Goal: Task Accomplishment & Management: Complete application form

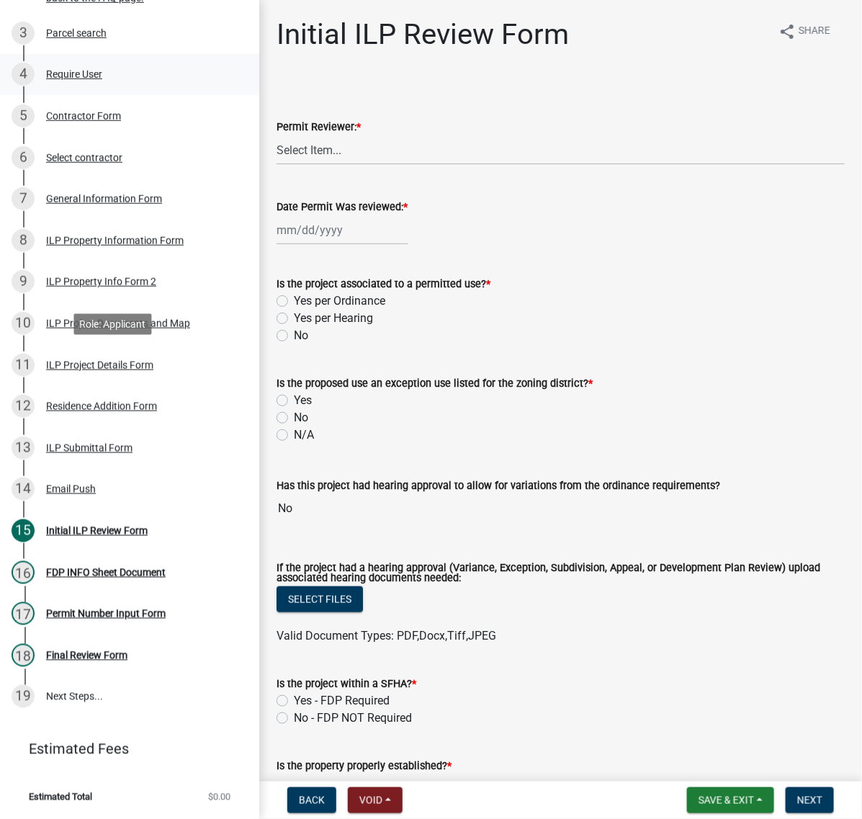
scroll to position [360, 0]
click at [99, 329] on div "ILP Project Documents and Map" at bounding box center [118, 323] width 144 height 10
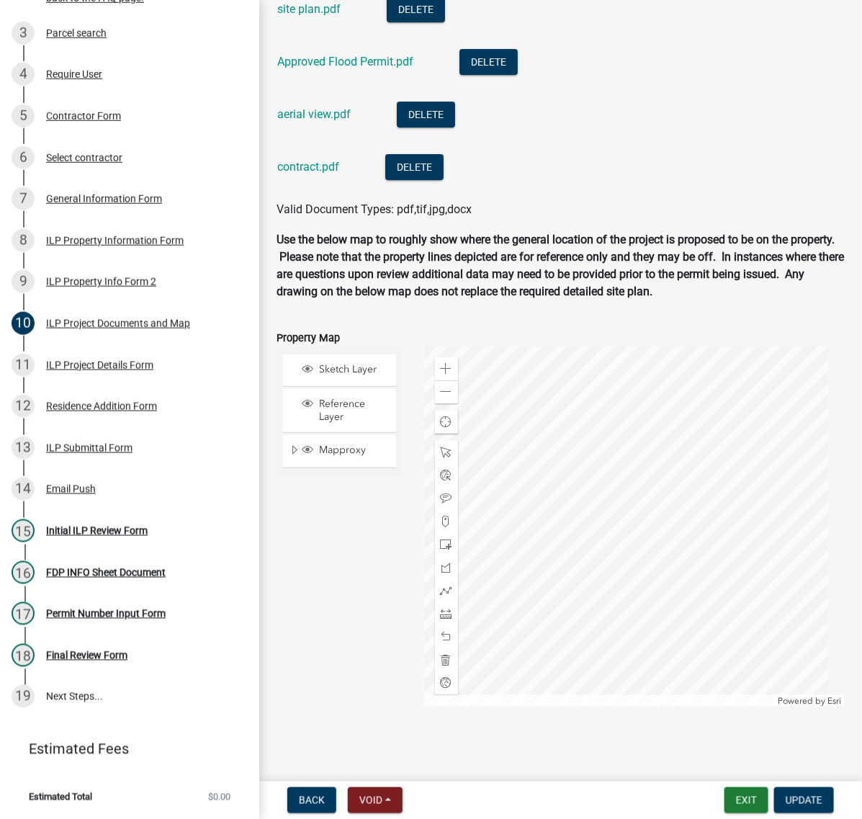
scroll to position [1711, 0]
click at [336, 16] on link "site plan.pdf" at bounding box center [308, 9] width 63 height 14
click at [379, 79] on div "Approved Flood Permit.pdf" at bounding box center [356, 64] width 159 height 30
click at [378, 68] on link "Approved Flood Permit.pdf" at bounding box center [345, 62] width 136 height 14
click at [343, 121] on link "aerial view.pdf" at bounding box center [313, 114] width 73 height 14
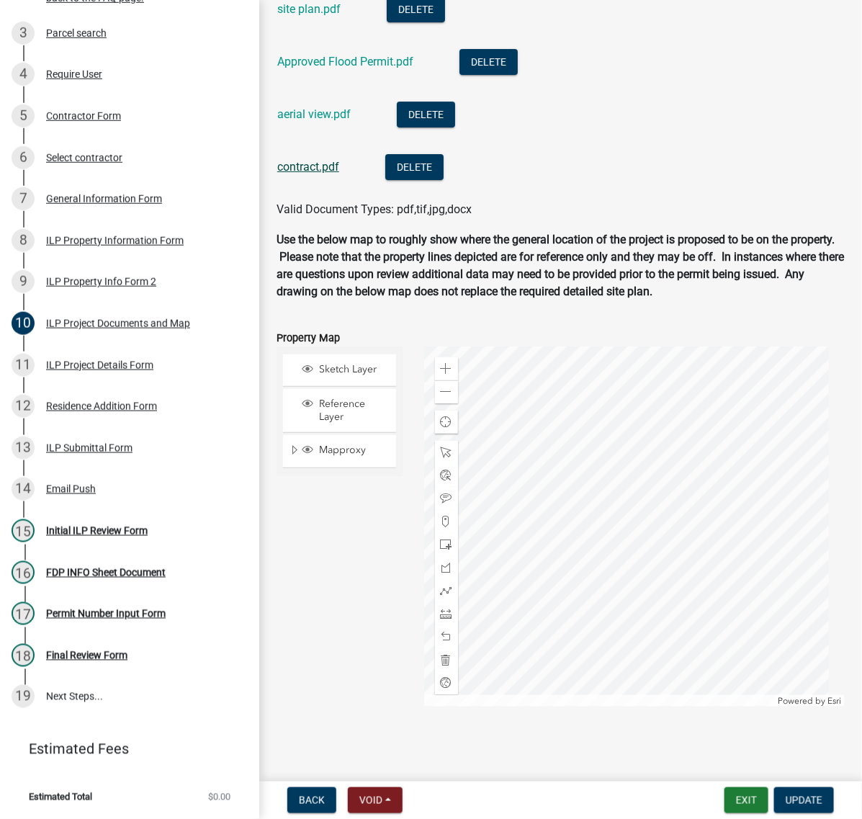
click at [330, 174] on link "contract.pdf" at bounding box center [308, 167] width 62 height 14
click at [121, 536] on div "Initial ILP Review Form" at bounding box center [97, 531] width 102 height 10
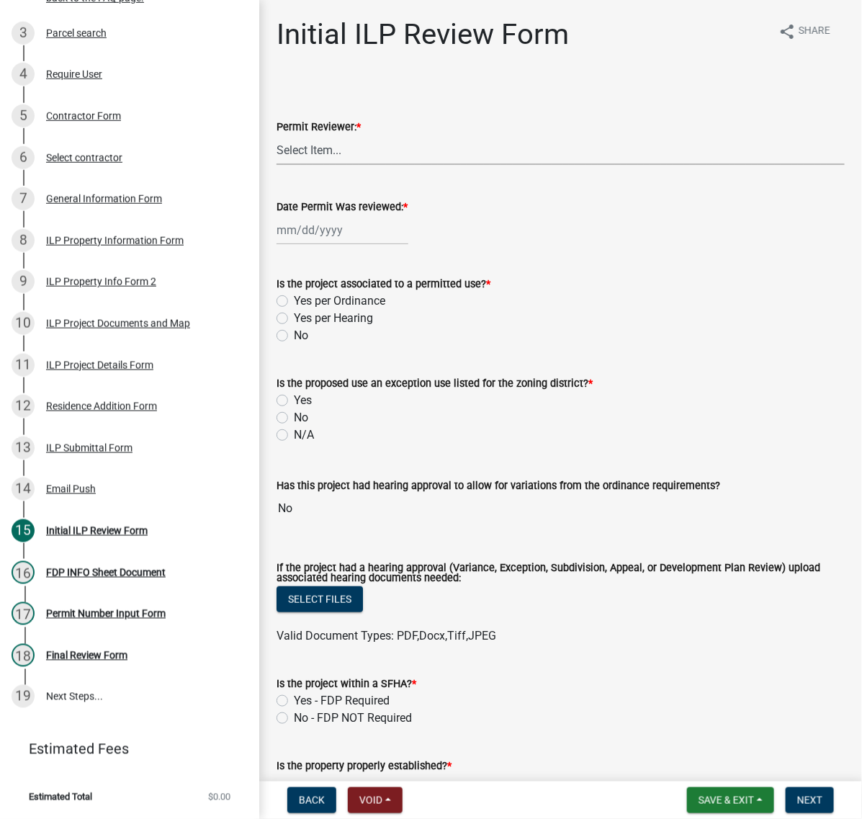
click at [342, 165] on select "Select Item... MMS LT AT CS Vacant Vacant" at bounding box center [561, 150] width 568 height 30
click at [281, 165] on select "Select Item... MMS LT AT CS Vacant Vacant" at bounding box center [561, 150] width 568 height 30
select select "c872cdc8-ca01-49f1-a213-e4b05fa58cd2"
click at [329, 245] on div at bounding box center [343, 230] width 132 height 30
select select "8"
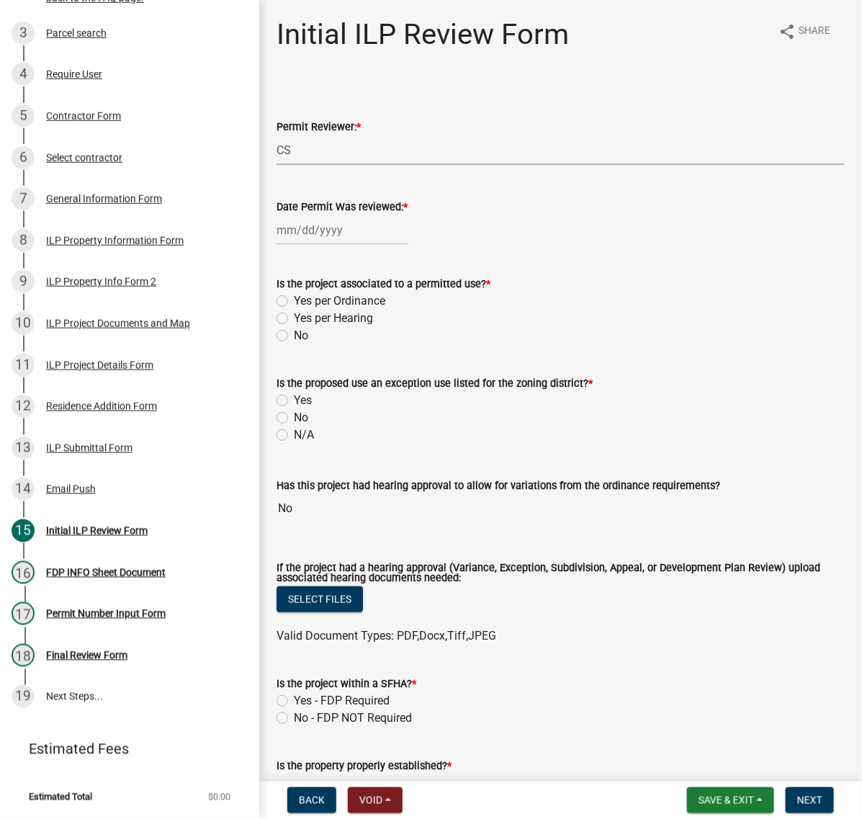
select select "2025"
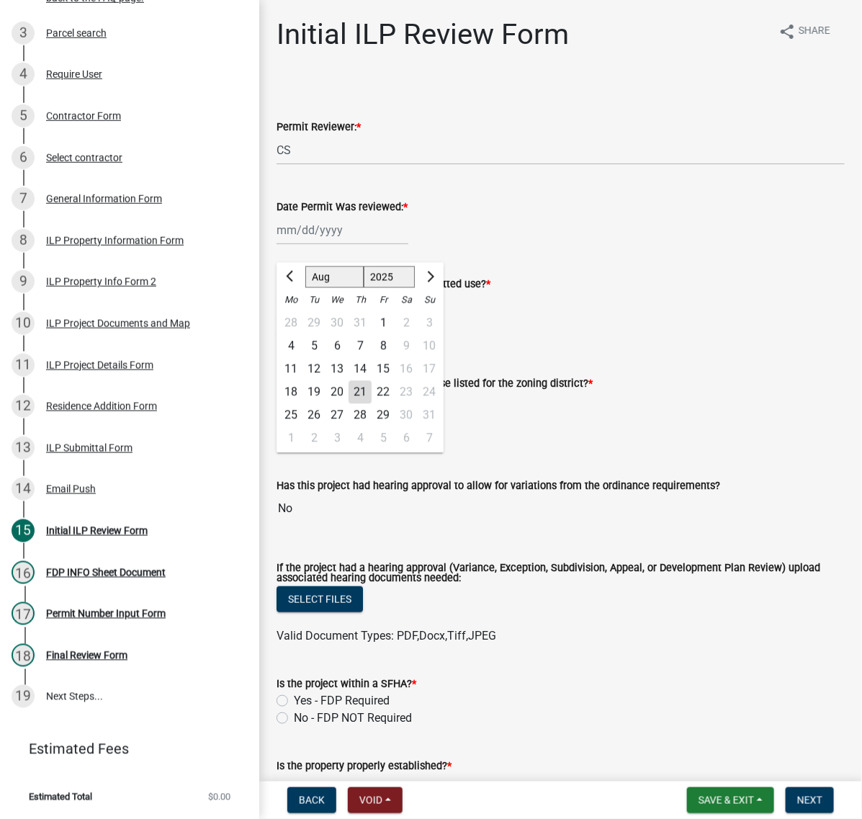
click at [372, 404] on div "21" at bounding box center [360, 392] width 23 height 23
type input "08/21/2025"
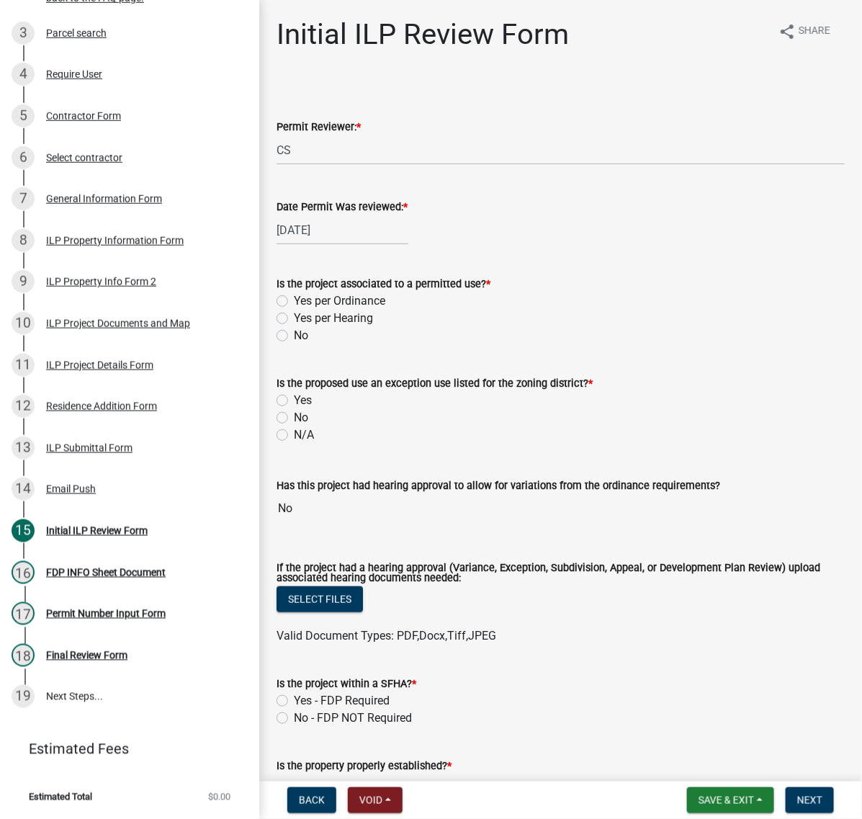
click at [294, 310] on label "Yes per Ordinance" at bounding box center [340, 301] width 92 height 17
click at [294, 302] on input "Yes per Ordinance" at bounding box center [298, 297] width 9 height 9
radio input "true"
click at [294, 427] on label "No" at bounding box center [301, 417] width 14 height 17
click at [294, 419] on input "No" at bounding box center [298, 413] width 9 height 9
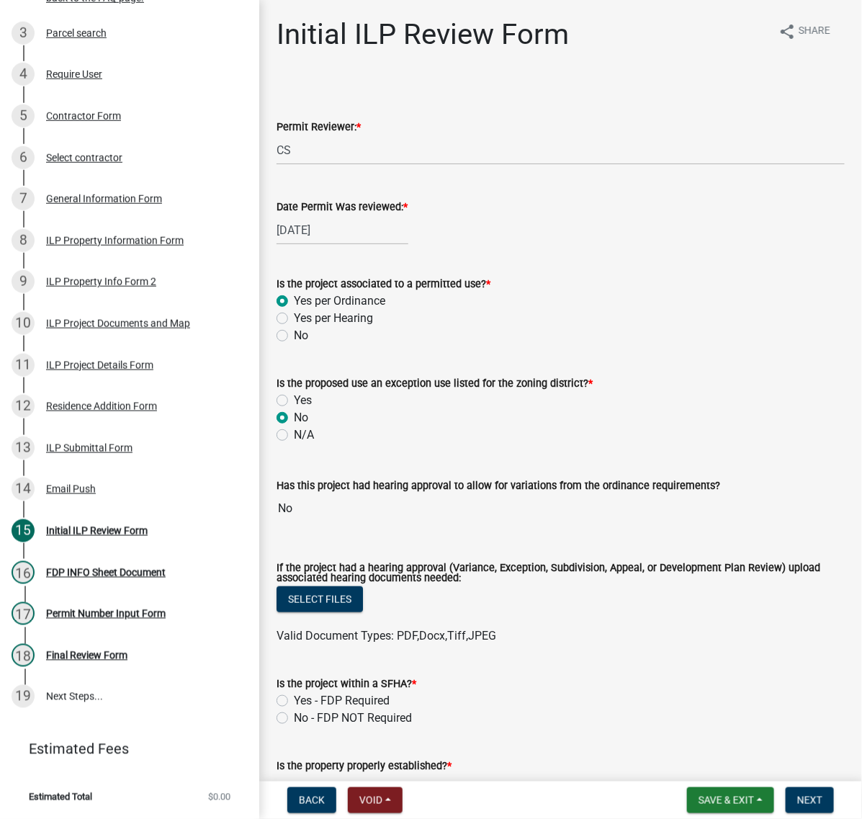
radio input "true"
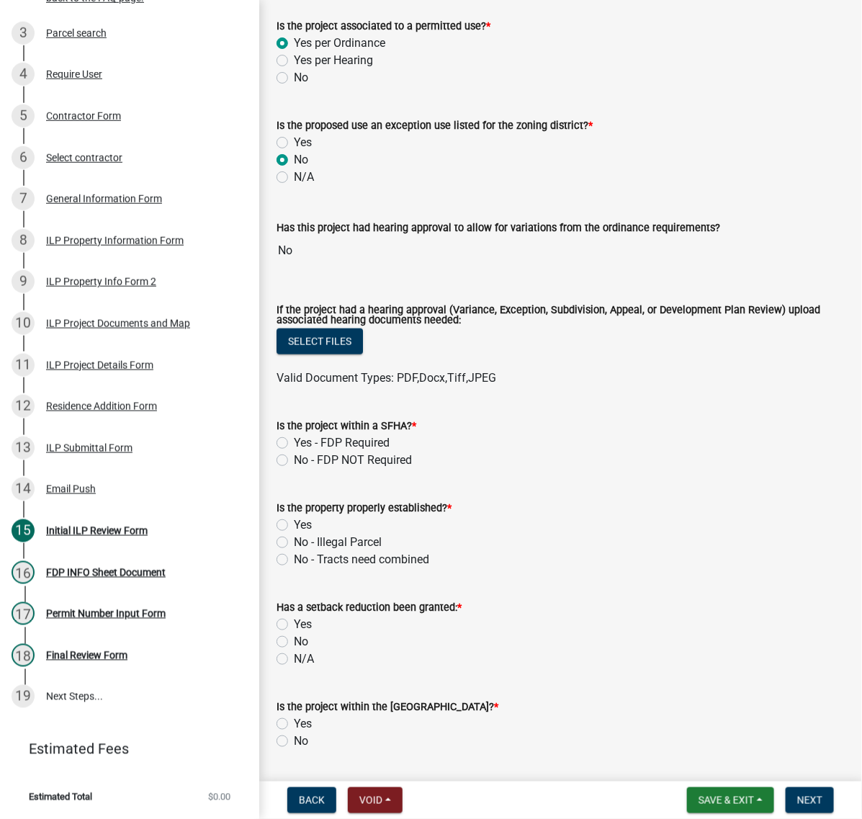
scroll to position [360, 0]
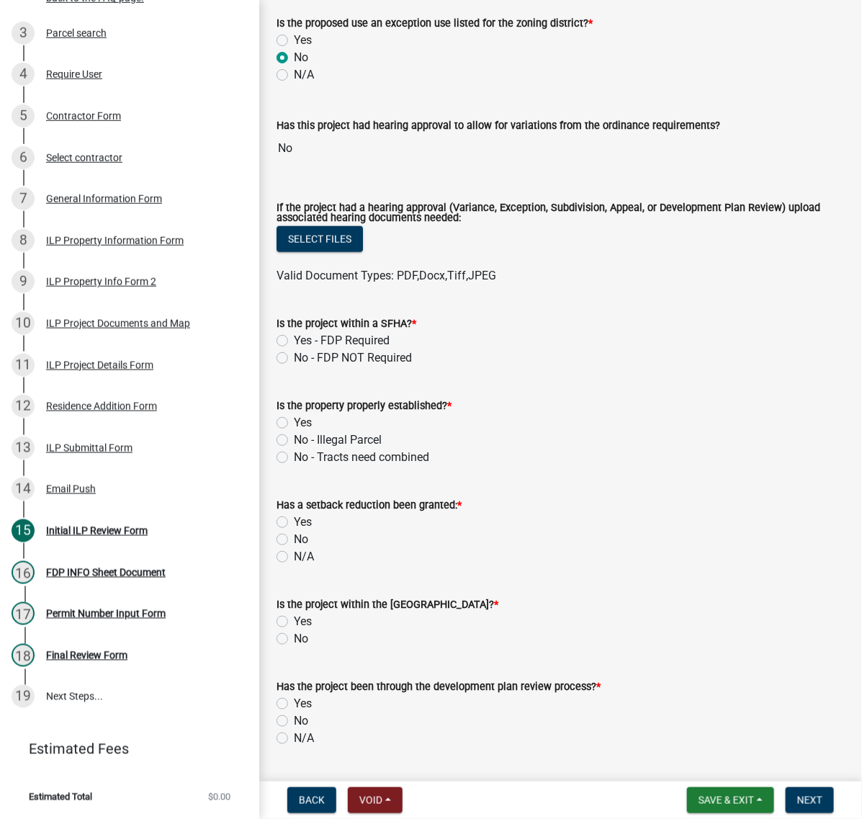
click at [294, 349] on label "Yes - FDP Required" at bounding box center [342, 340] width 96 height 17
click at [294, 342] on input "Yes - FDP Required" at bounding box center [298, 336] width 9 height 9
radio input "true"
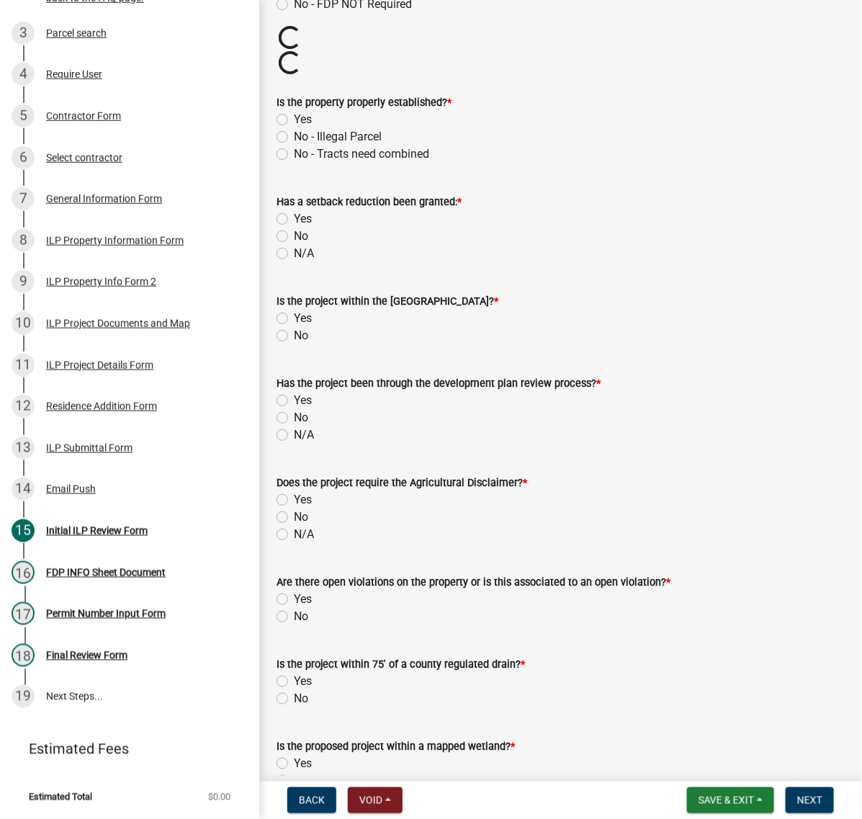
scroll to position [720, 0]
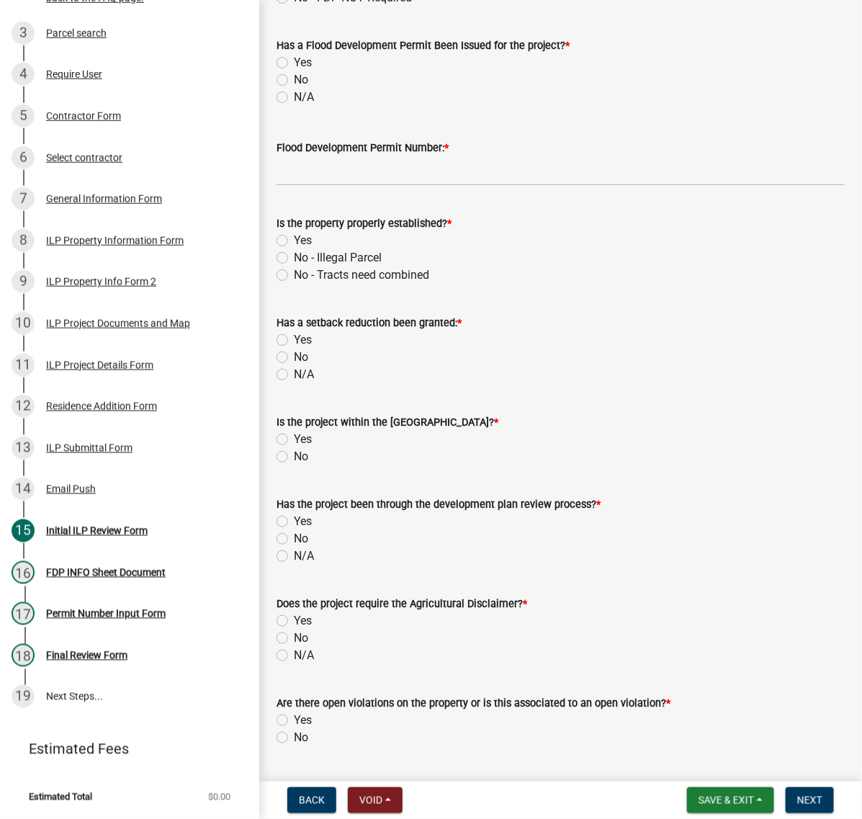
click at [294, 71] on label "Yes" at bounding box center [303, 62] width 18 height 17
click at [294, 63] on input "Yes" at bounding box center [298, 58] width 9 height 9
radio input "true"
click at [299, 186] on input "Flood Development Permit Number: *" at bounding box center [561, 171] width 568 height 30
type input "FDP 2025-150"
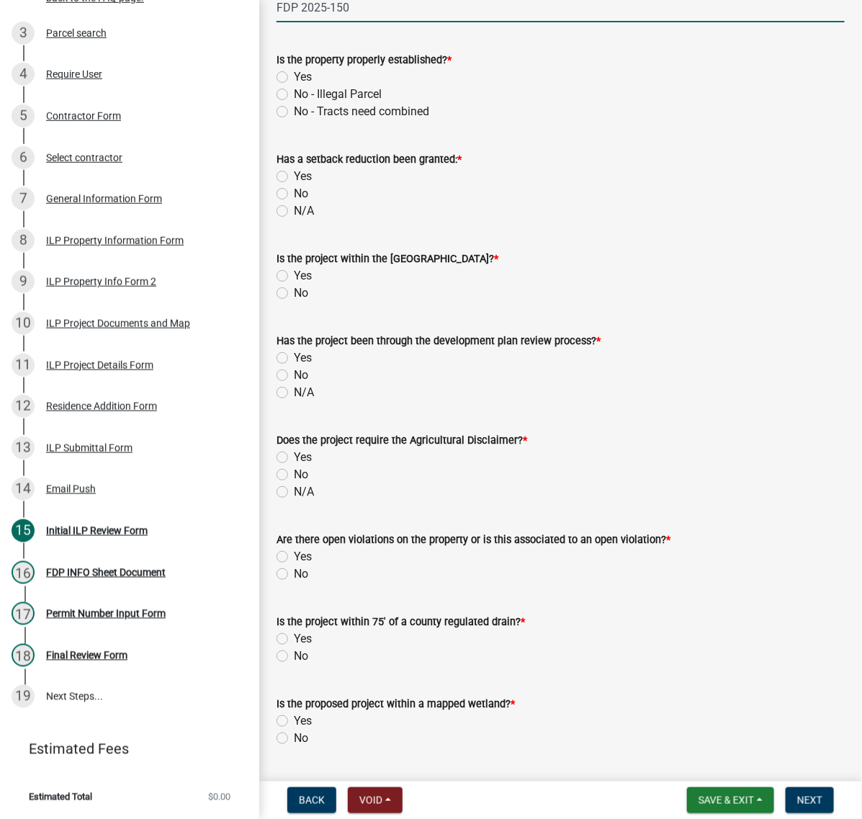
scroll to position [901, 0]
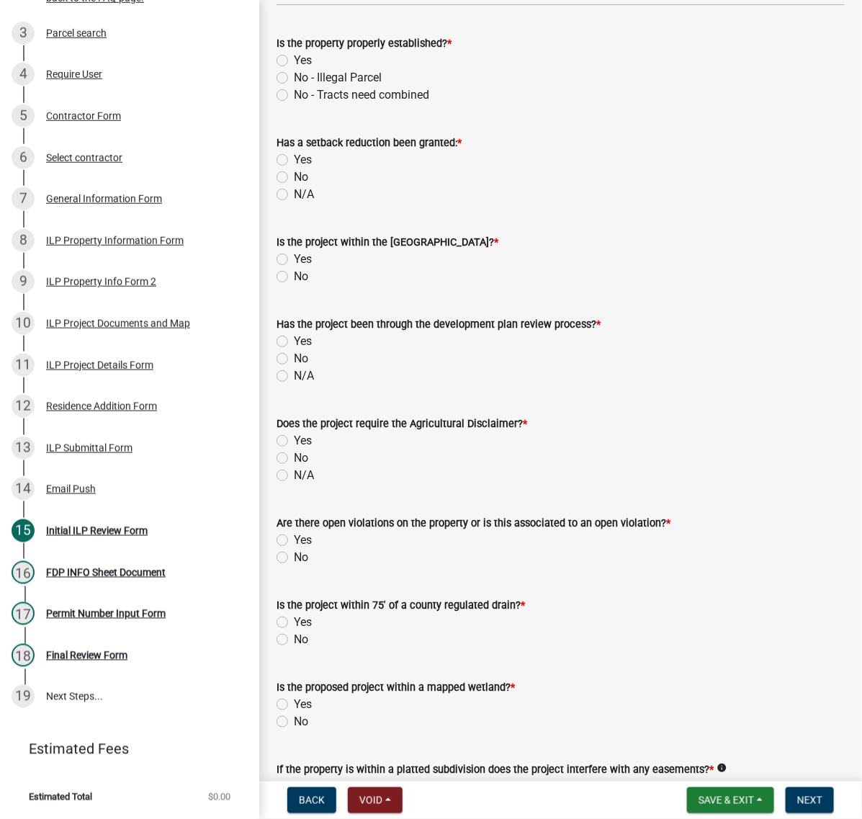
click at [294, 69] on label "Yes" at bounding box center [303, 60] width 18 height 17
click at [294, 61] on input "Yes" at bounding box center [298, 56] width 9 height 9
radio input "true"
click at [294, 186] on label "No" at bounding box center [301, 177] width 14 height 17
click at [294, 178] on input "No" at bounding box center [298, 173] width 9 height 9
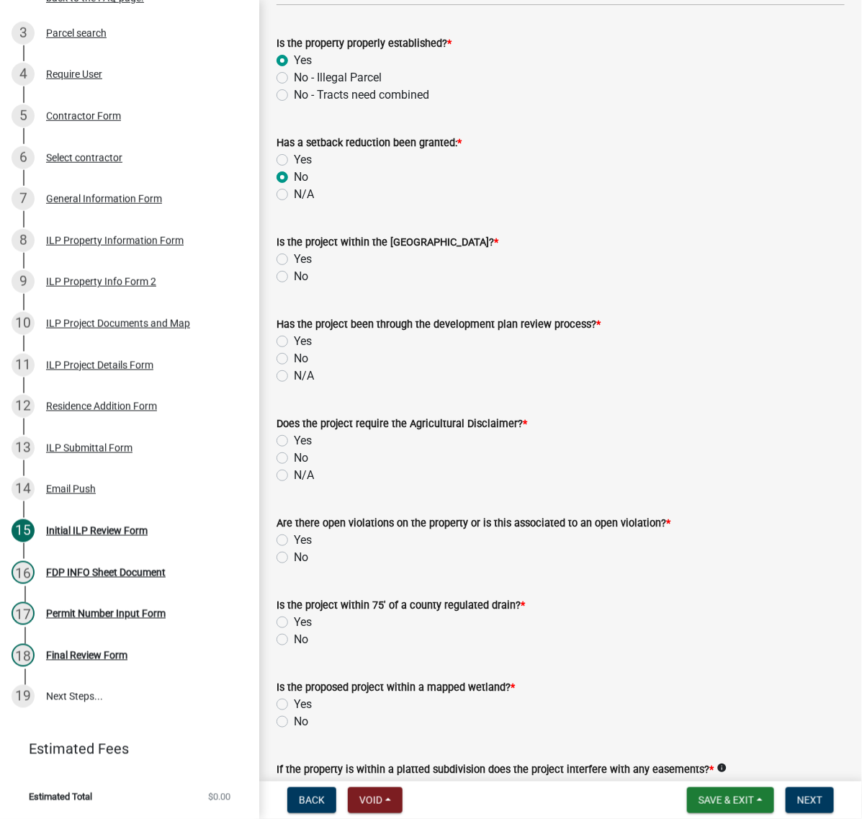
radio input "true"
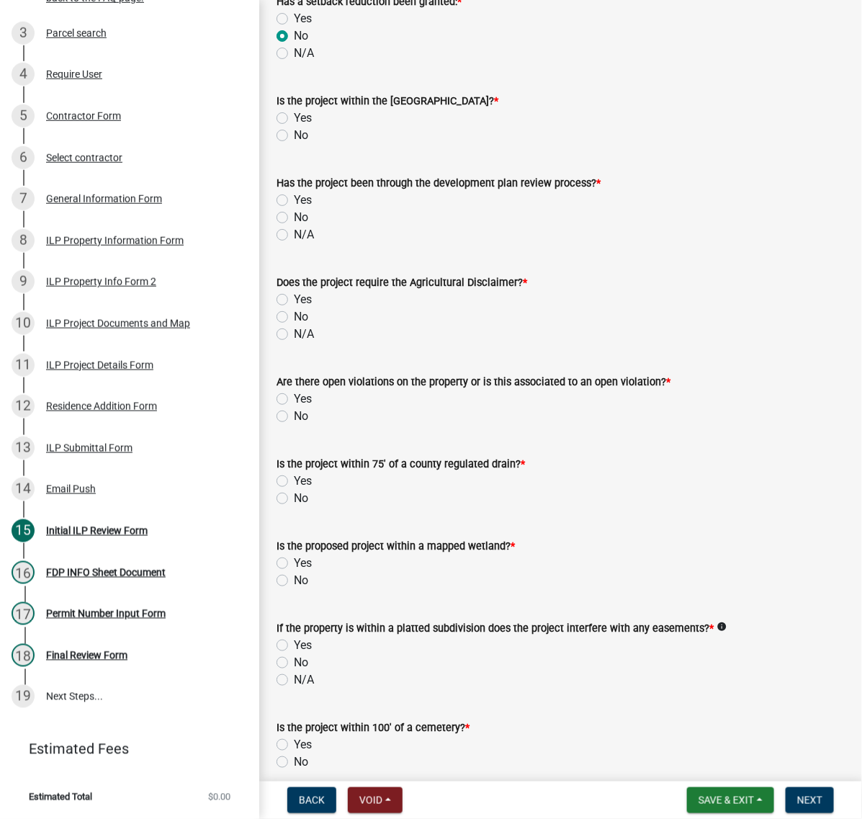
scroll to position [1081, 0]
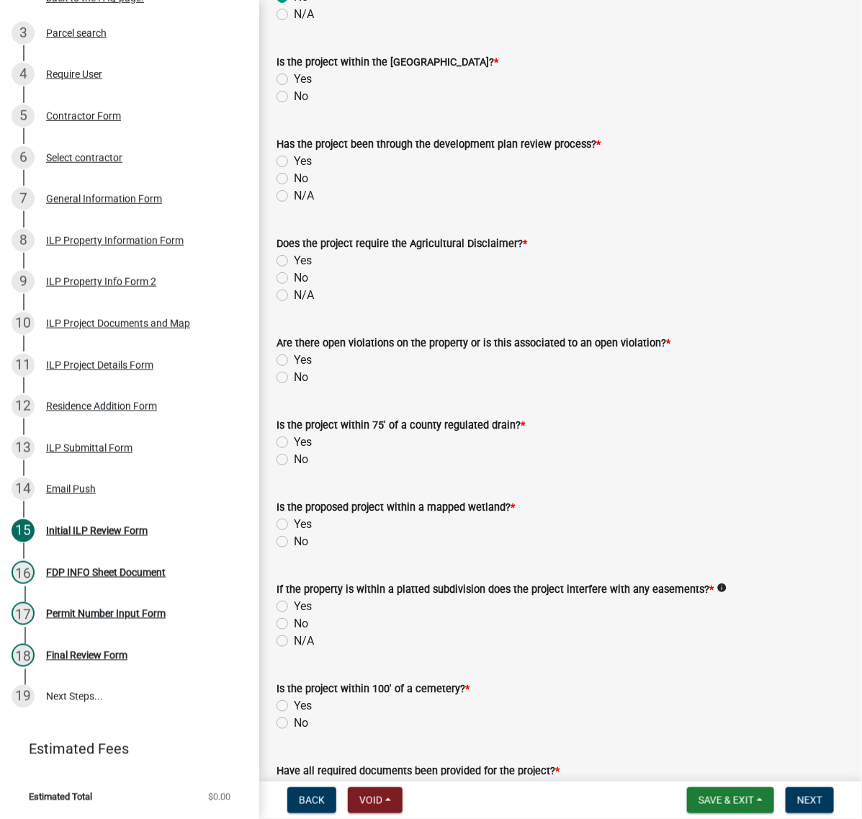
click at [294, 105] on label "No" at bounding box center [301, 96] width 14 height 17
click at [294, 97] on input "No" at bounding box center [298, 92] width 9 height 9
radio input "true"
click at [294, 187] on label "No" at bounding box center [301, 178] width 14 height 17
click at [294, 179] on input "No" at bounding box center [298, 174] width 9 height 9
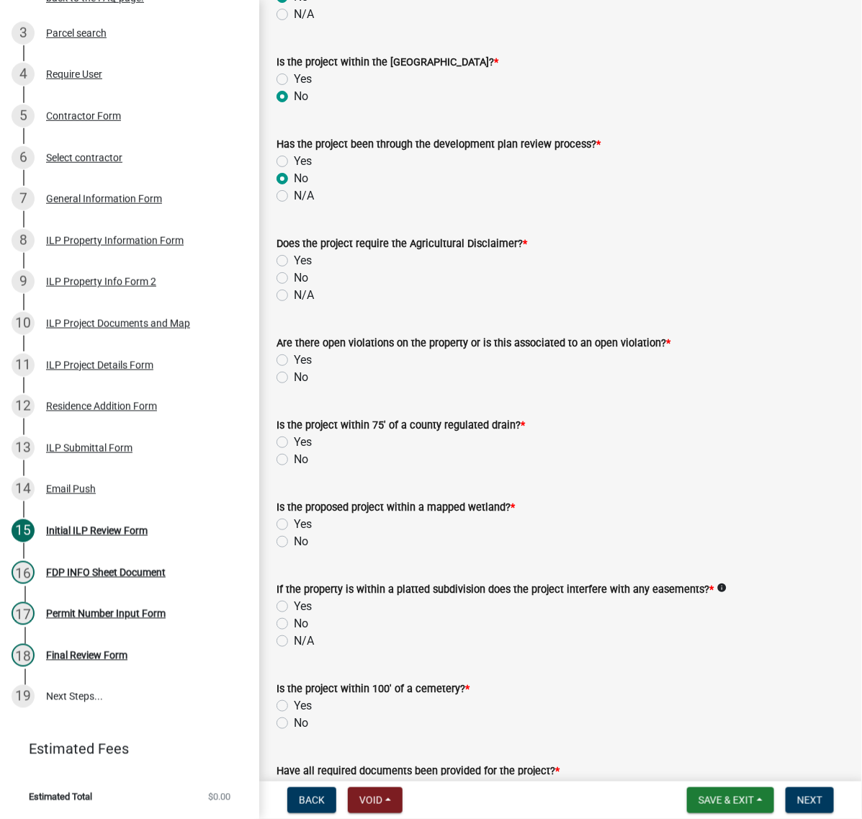
radio input "true"
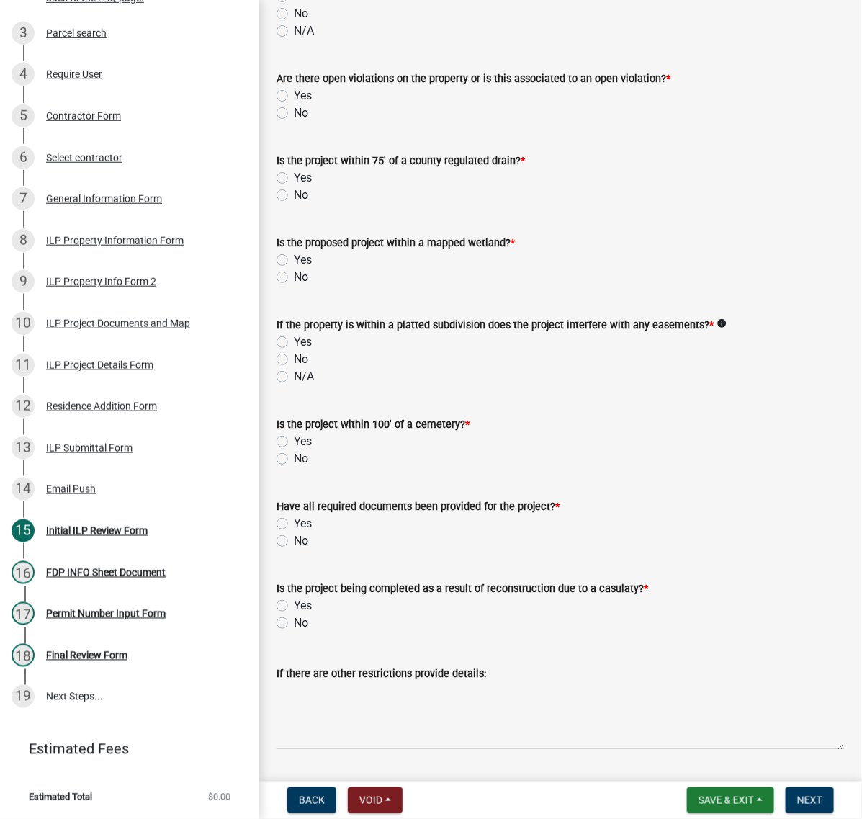
scroll to position [1351, 0]
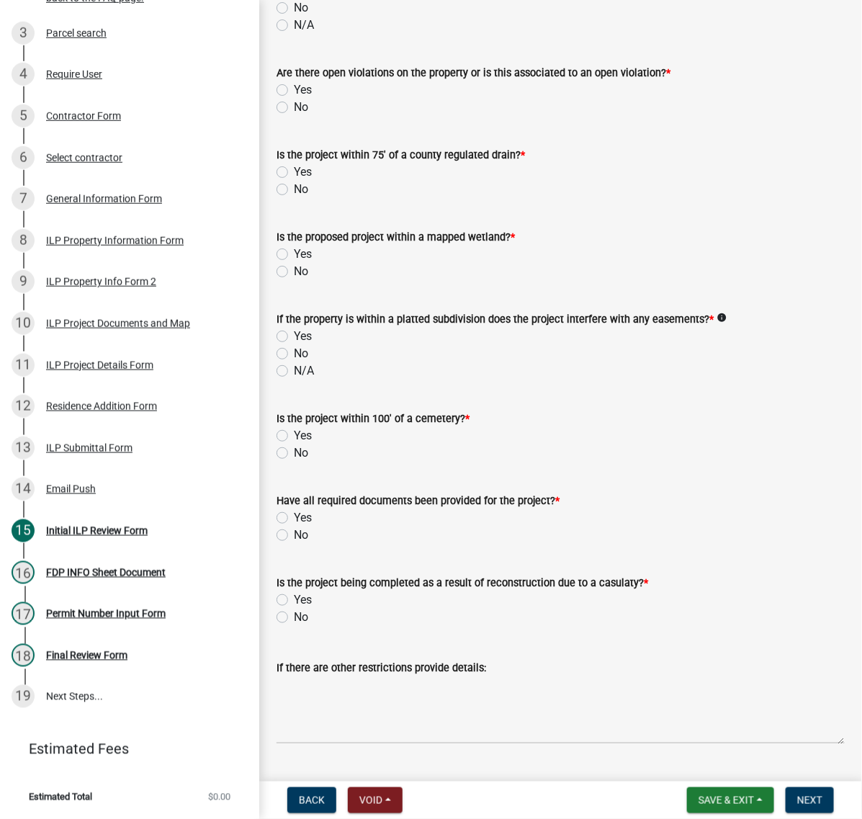
click at [294, 17] on label "No" at bounding box center [301, 7] width 14 height 17
click at [294, 9] on input "No" at bounding box center [298, 3] width 9 height 9
radio input "true"
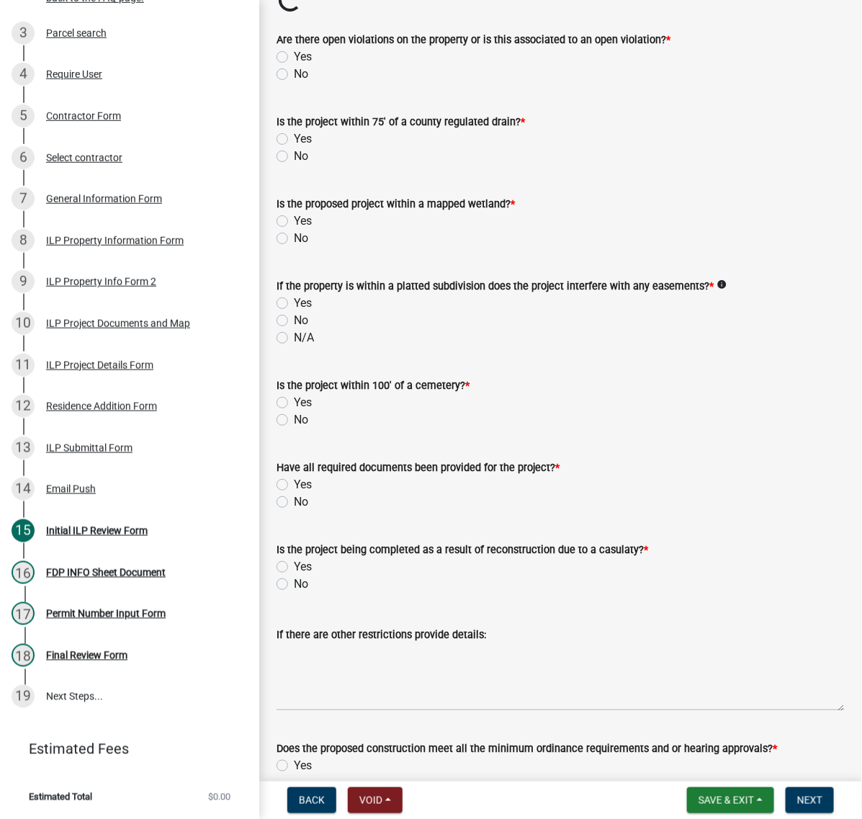
scroll to position [1441, 0]
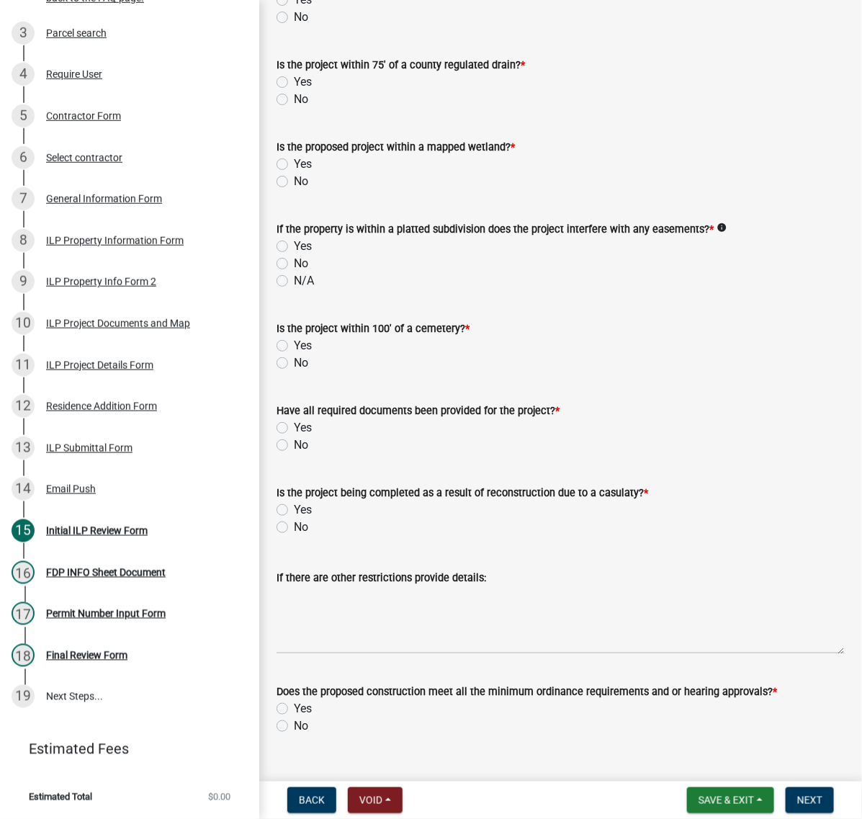
click at [294, 26] on label "No" at bounding box center [301, 17] width 14 height 17
click at [294, 18] on input "No" at bounding box center [298, 13] width 9 height 9
radio input "true"
click at [294, 108] on label "No" at bounding box center [301, 99] width 14 height 17
click at [294, 100] on input "No" at bounding box center [298, 95] width 9 height 9
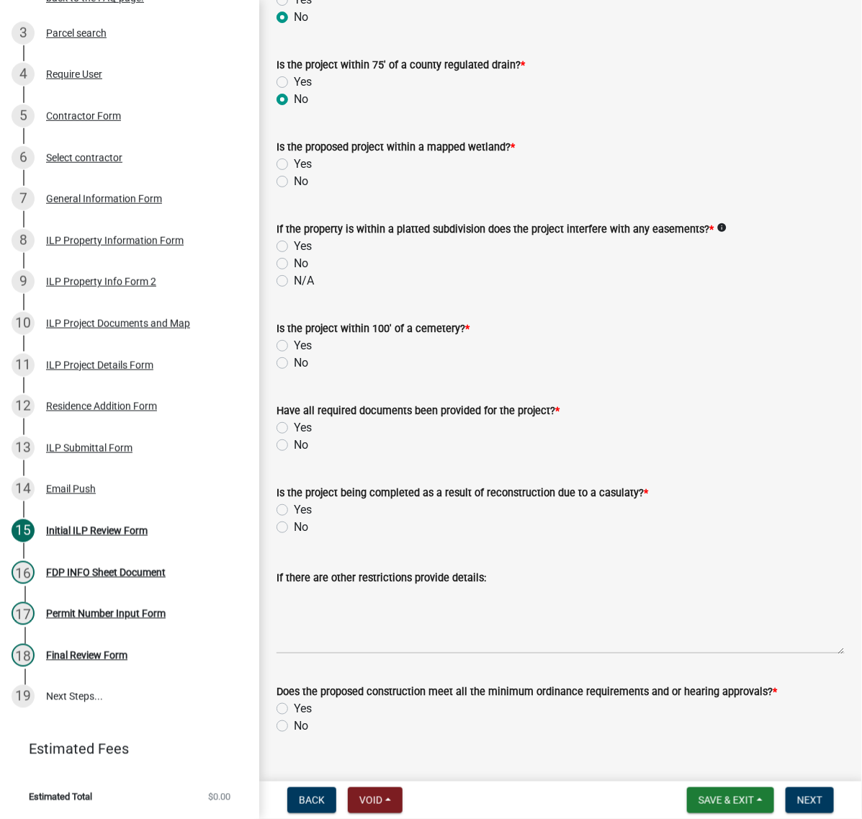
radio input "true"
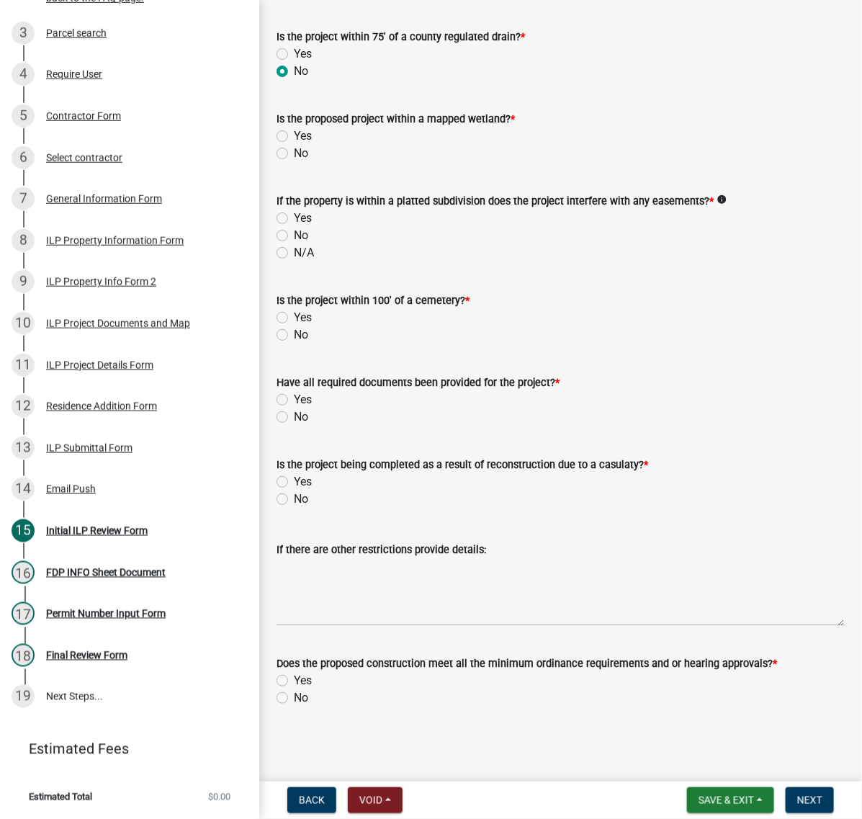
scroll to position [1621, 0]
click at [294, 162] on label "No" at bounding box center [301, 153] width 14 height 17
click at [294, 154] on input "No" at bounding box center [298, 149] width 9 height 9
radio input "true"
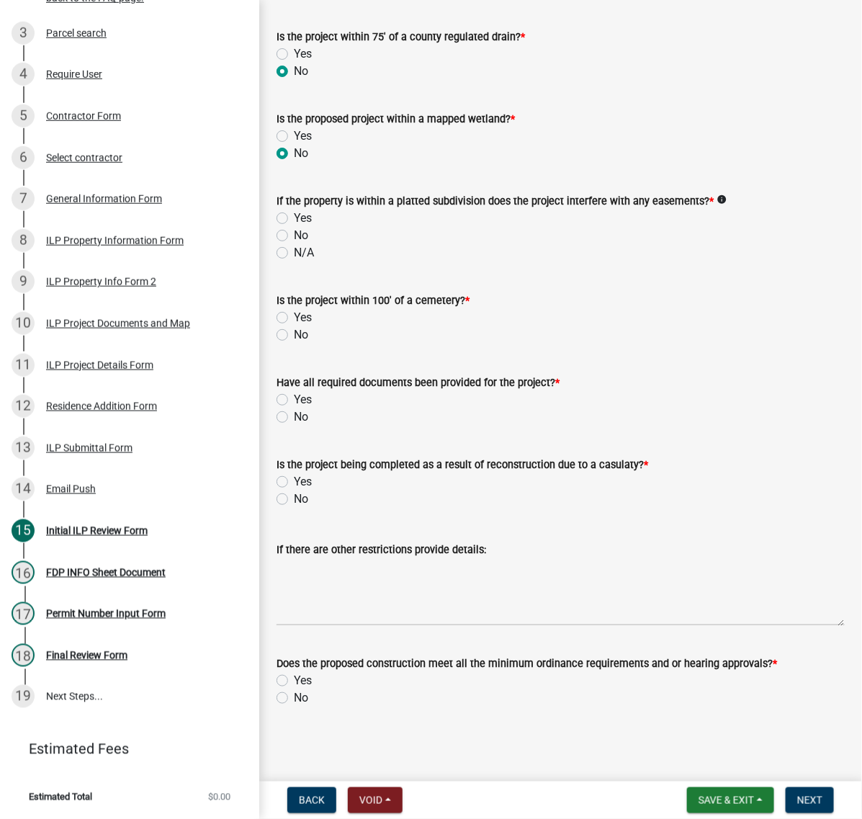
click at [294, 244] on label "No" at bounding box center [301, 235] width 14 height 17
click at [294, 236] on input "No" at bounding box center [298, 231] width 9 height 9
radio input "true"
click at [294, 344] on label "No" at bounding box center [301, 334] width 14 height 17
click at [294, 336] on input "No" at bounding box center [298, 330] width 9 height 9
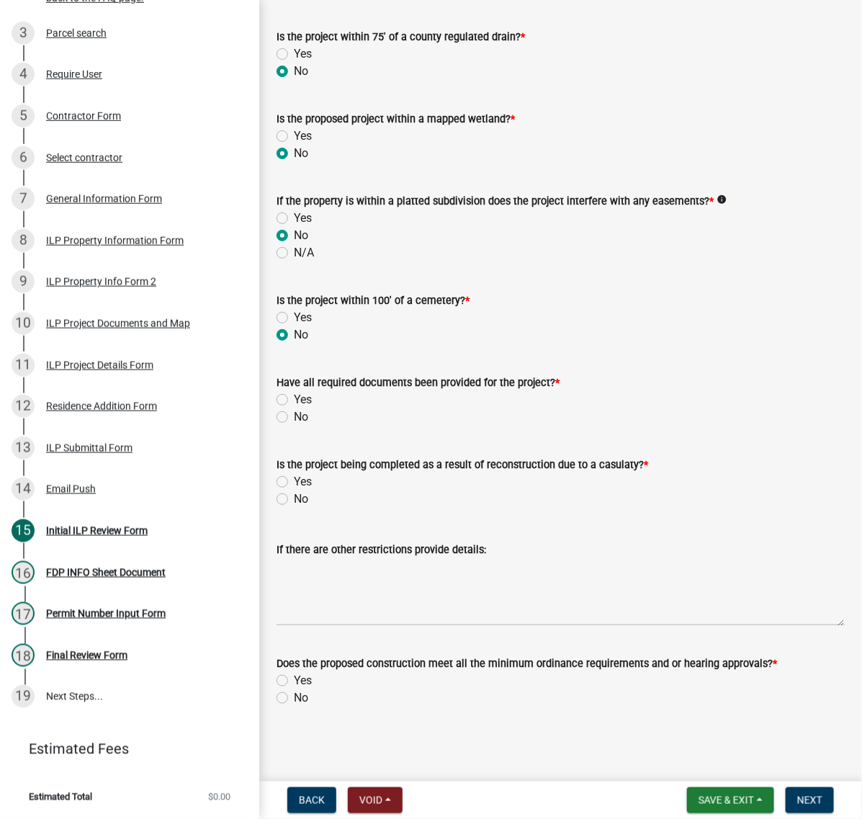
radio input "true"
click at [294, 426] on label "No" at bounding box center [301, 417] width 14 height 17
click at [294, 418] on input "No" at bounding box center [298, 413] width 9 height 9
radio input "true"
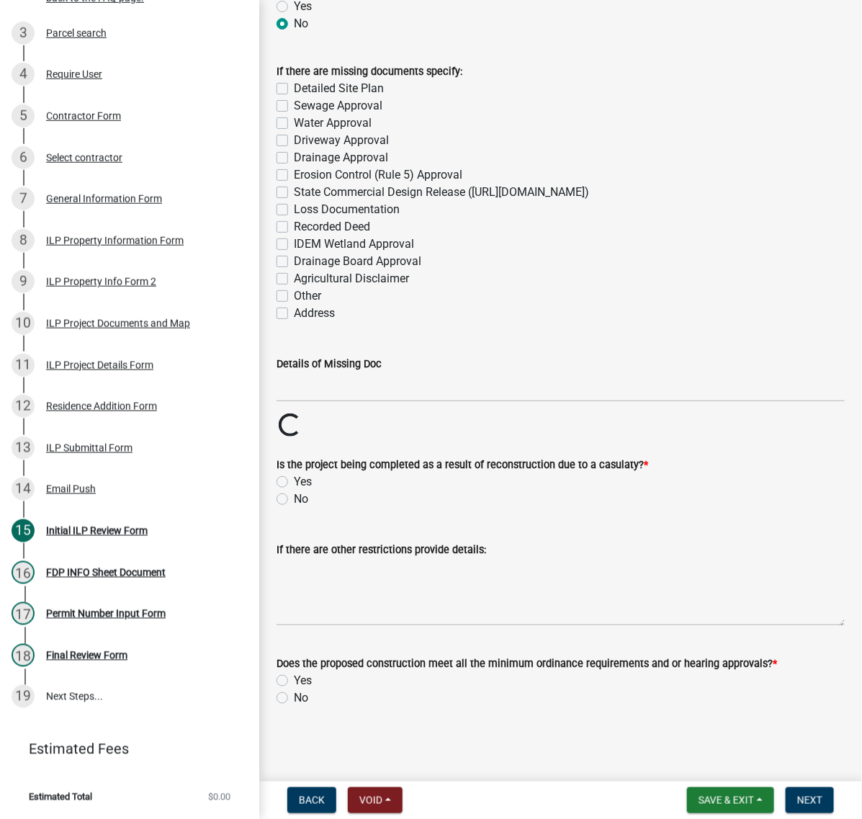
scroll to position [2161, 0]
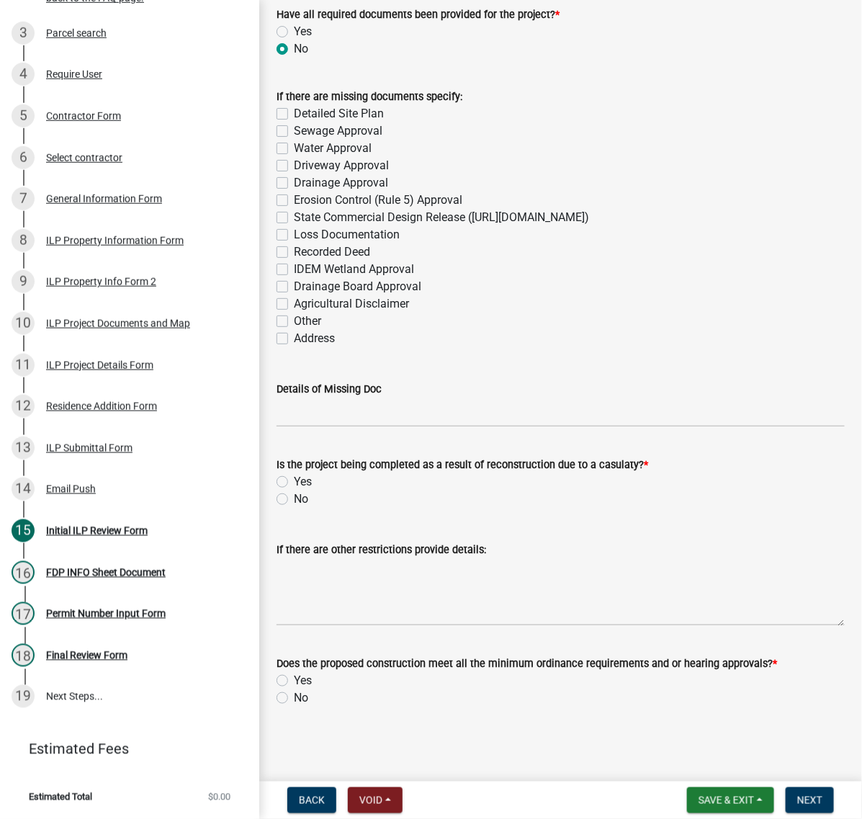
click at [294, 140] on label "Sewage Approval" at bounding box center [338, 130] width 89 height 17
click at [294, 132] on input "Sewage Approval" at bounding box center [298, 126] width 9 height 9
checkbox input "true"
checkbox input "false"
checkbox input "true"
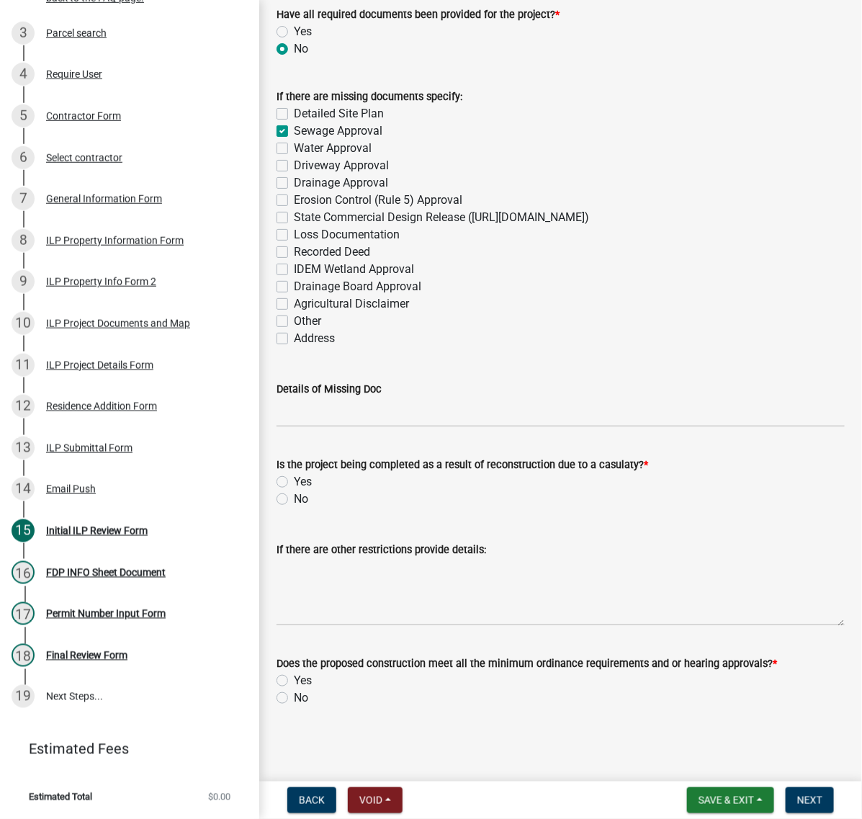
checkbox input "false"
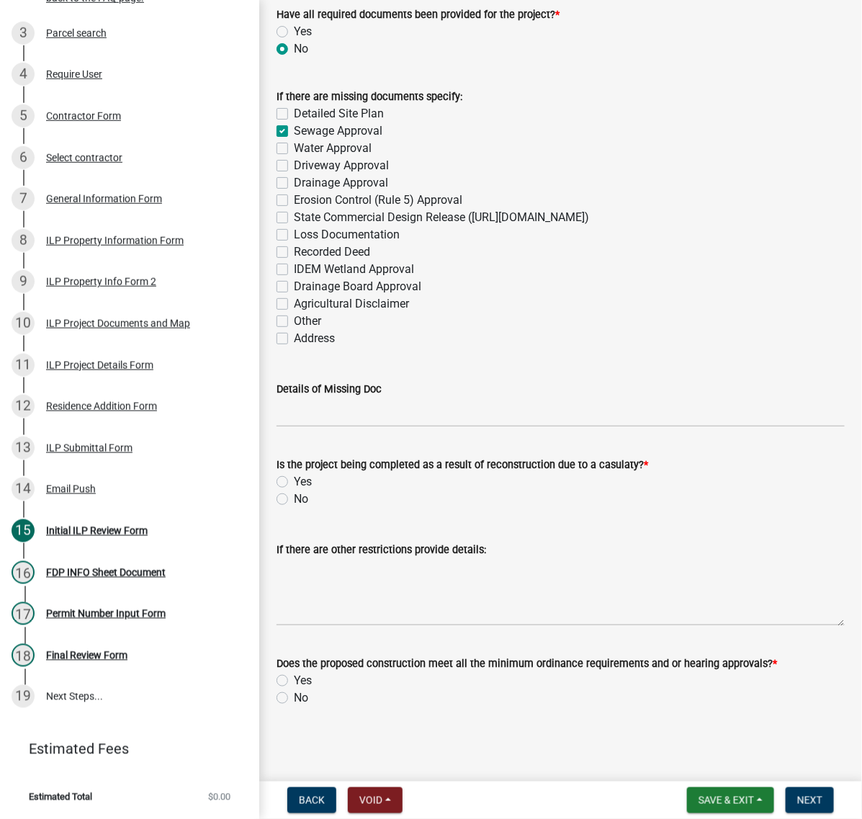
checkbox input "false"
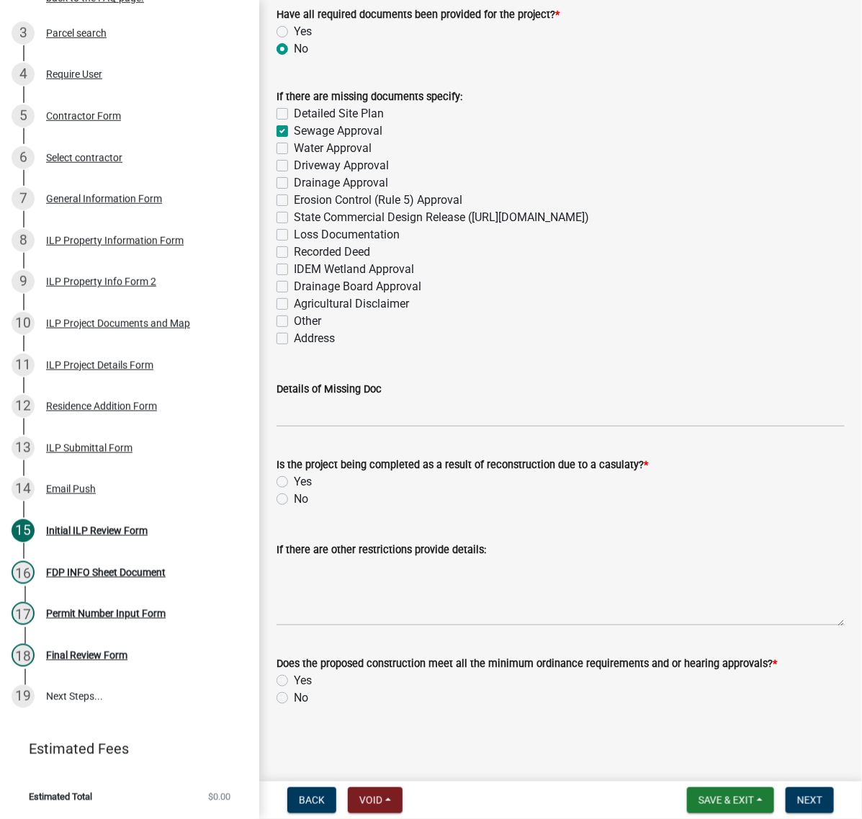
checkbox input "false"
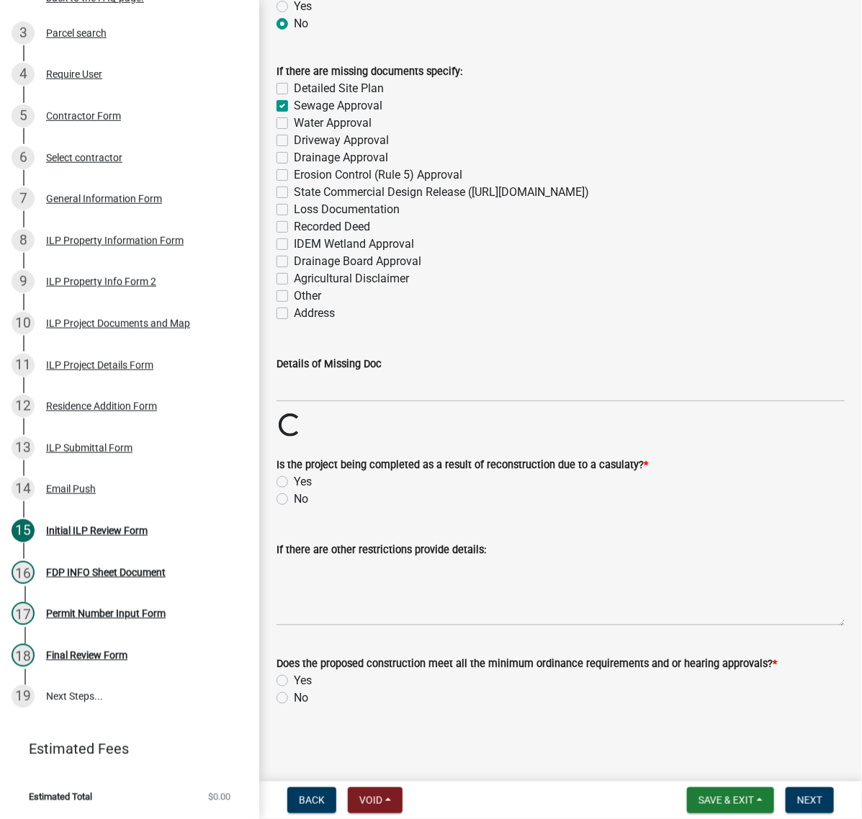
click at [294, 132] on label "Water Approval" at bounding box center [333, 123] width 78 height 17
click at [294, 124] on input "Water Approval" at bounding box center [298, 119] width 9 height 9
checkbox input "true"
checkbox input "false"
checkbox input "true"
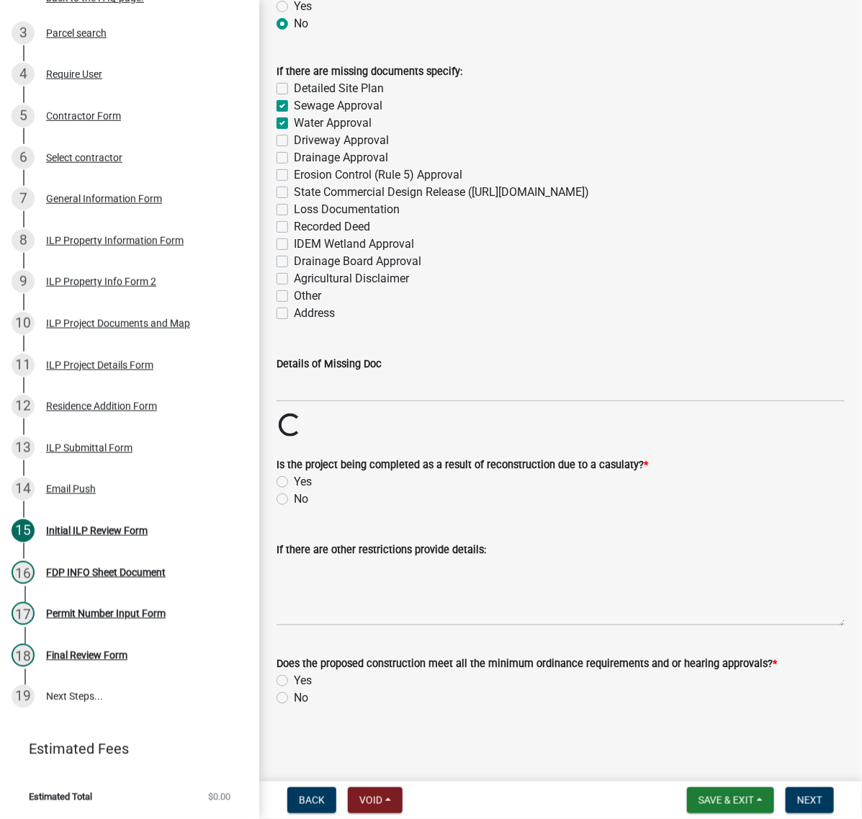
checkbox input "true"
checkbox input "false"
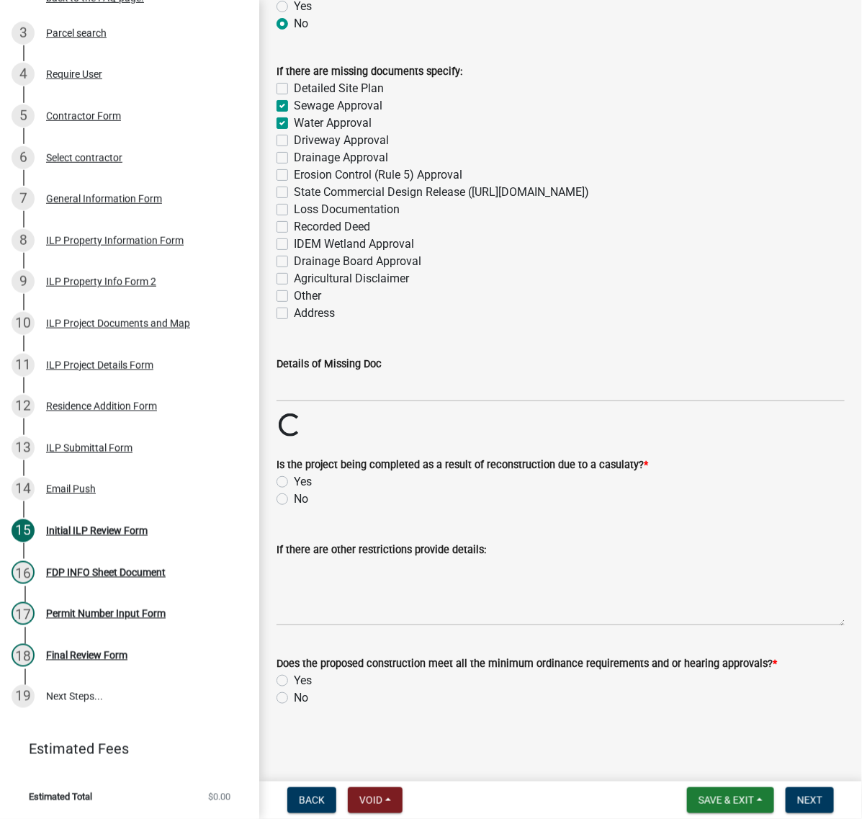
checkbox input "false"
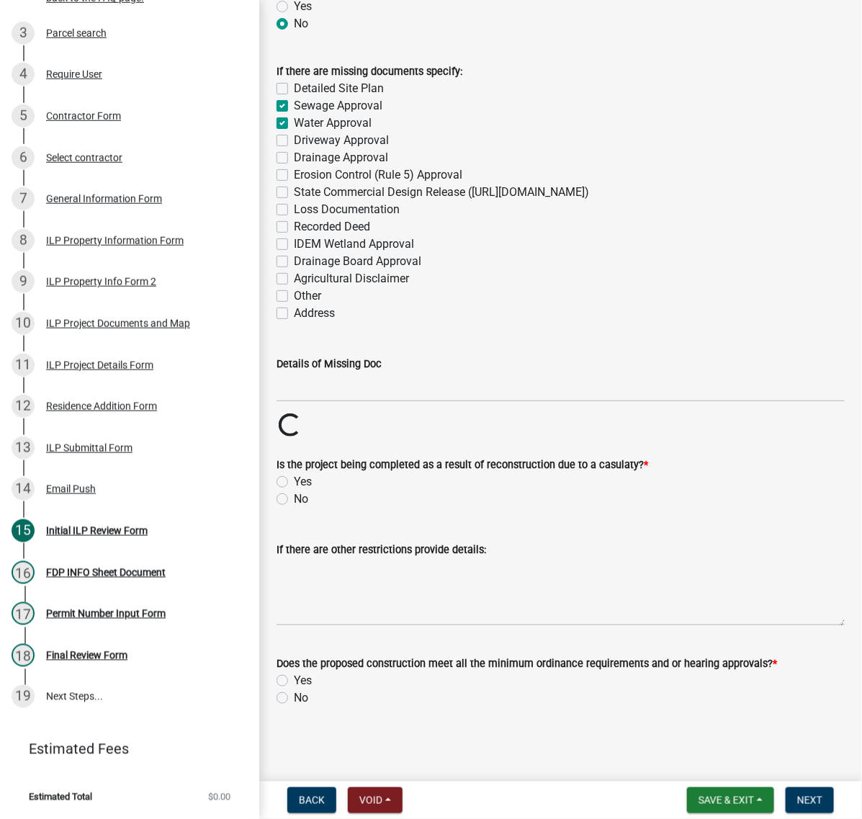
checkbox input "false"
click at [294, 97] on label "Detailed Site Plan" at bounding box center [339, 88] width 90 height 17
click at [294, 89] on input "Detailed Site Plan" at bounding box center [298, 84] width 9 height 9
checkbox input "true"
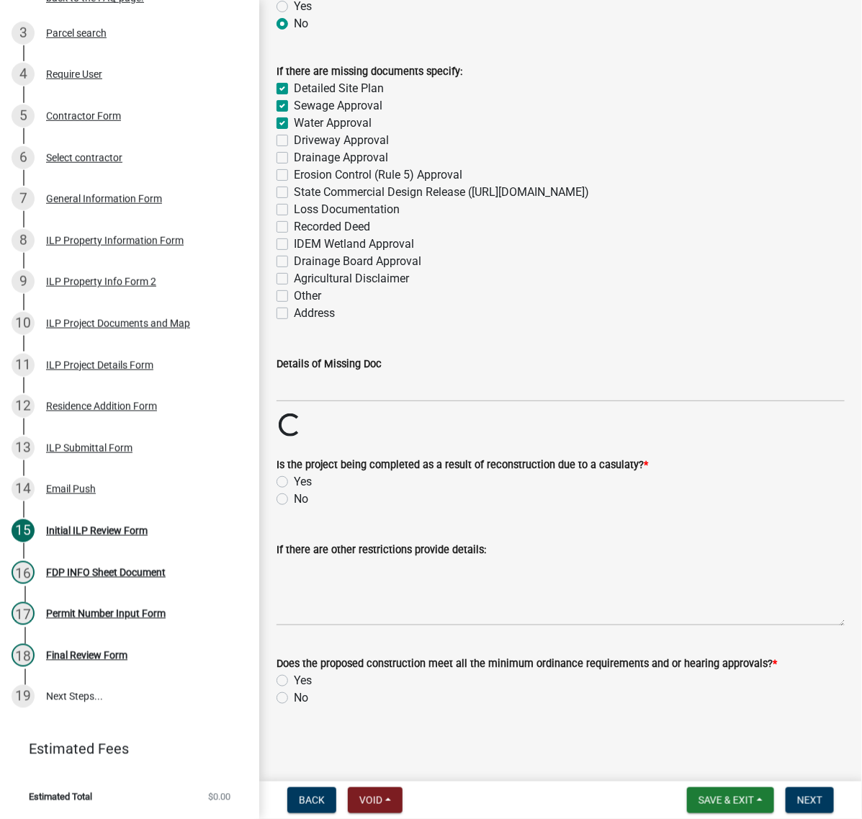
checkbox input "true"
checkbox input "false"
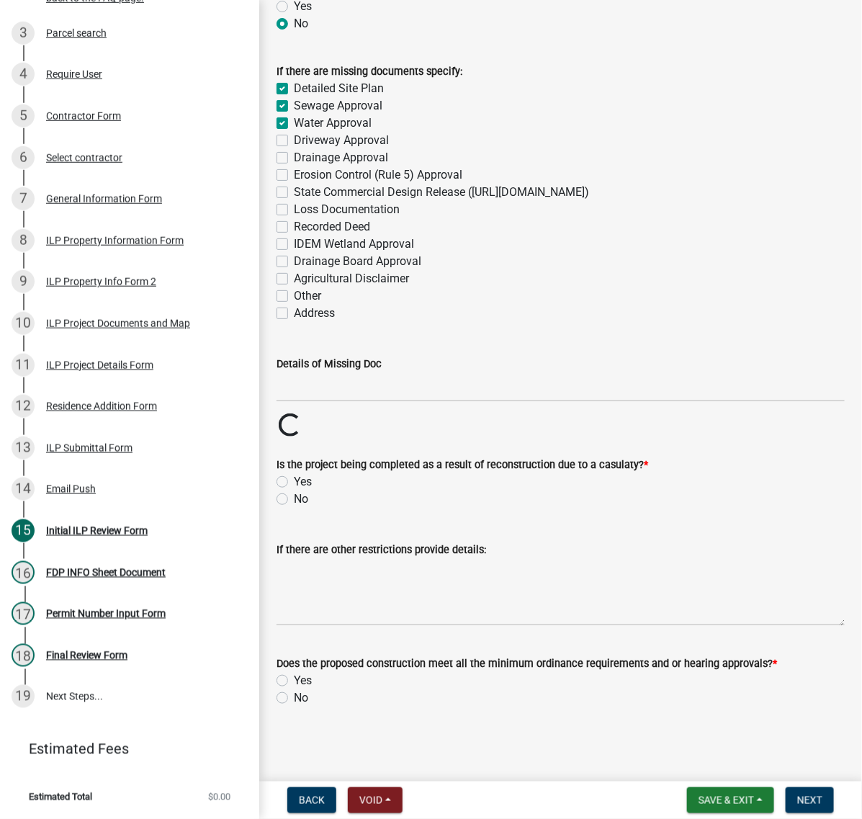
checkbox input "false"
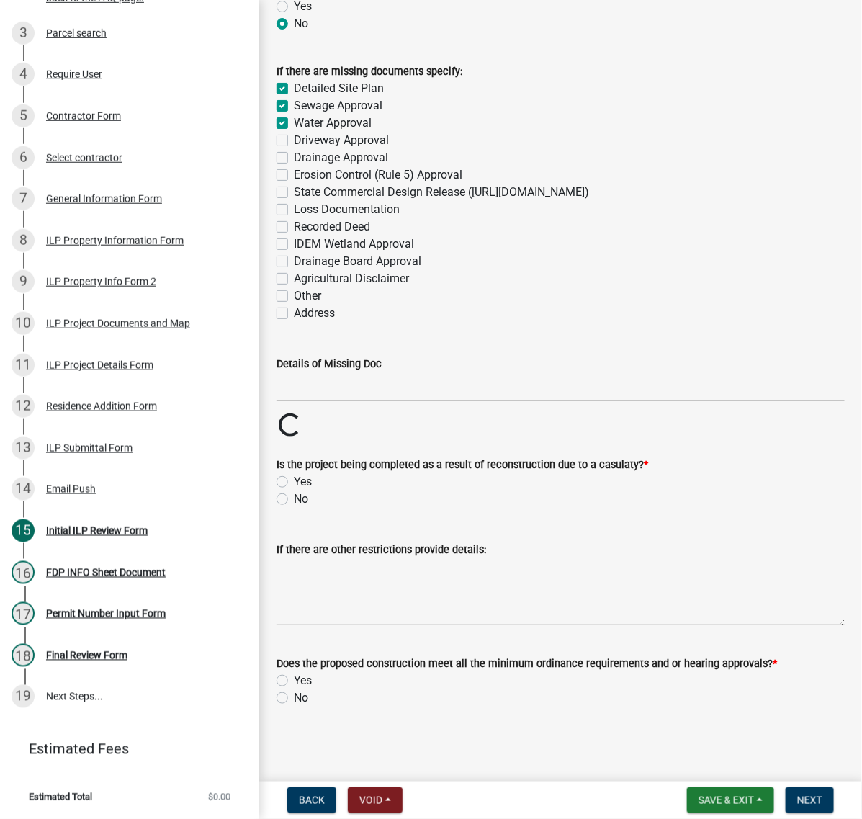
checkbox input "false"
click at [294, 305] on label "Other" at bounding box center [307, 295] width 27 height 17
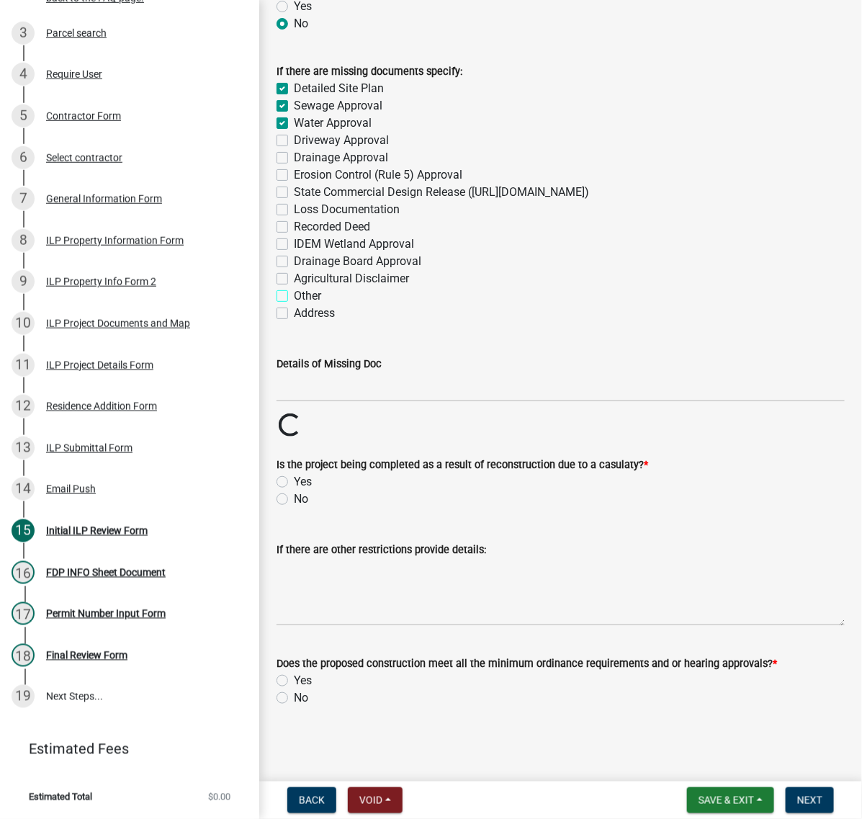
click at [294, 297] on input "Other" at bounding box center [298, 291] width 9 height 9
checkbox input "true"
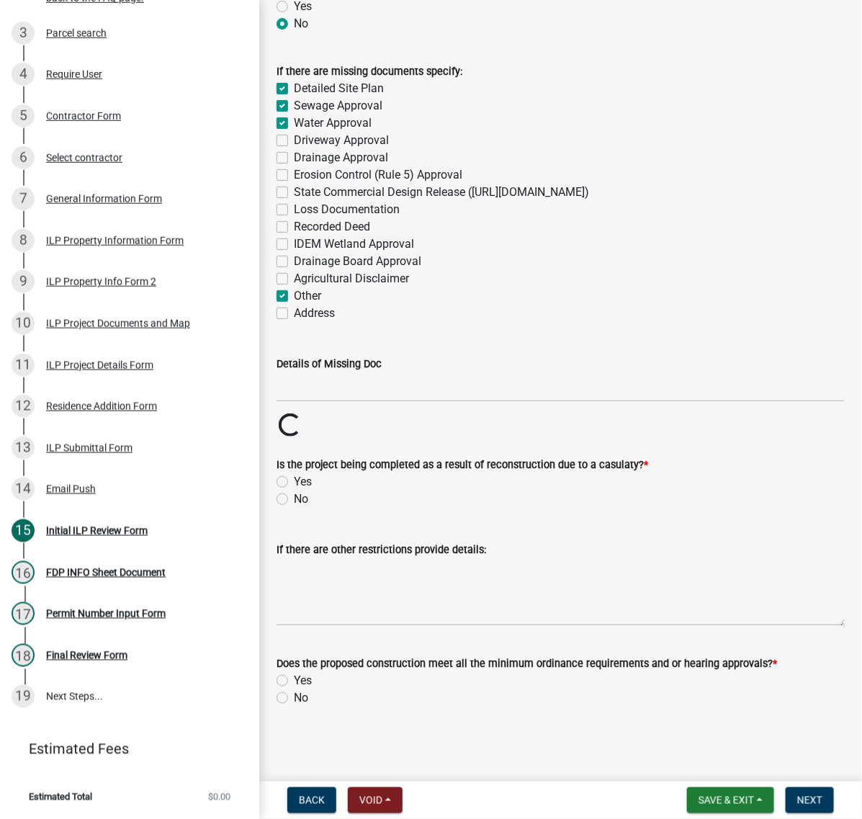
checkbox input "false"
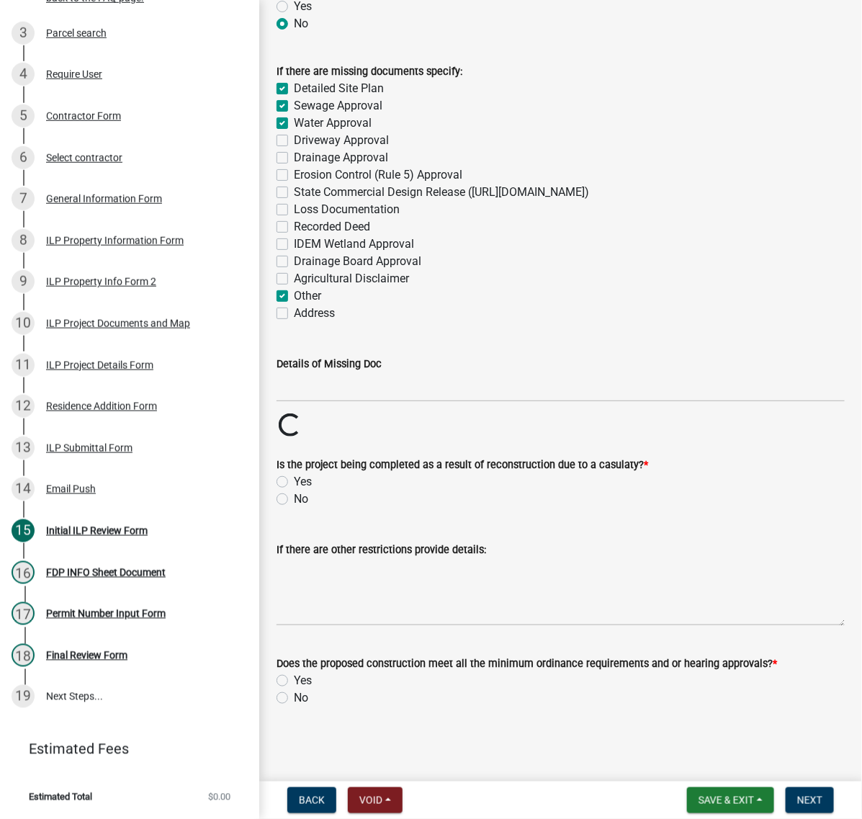
checkbox input "false"
checkbox input "true"
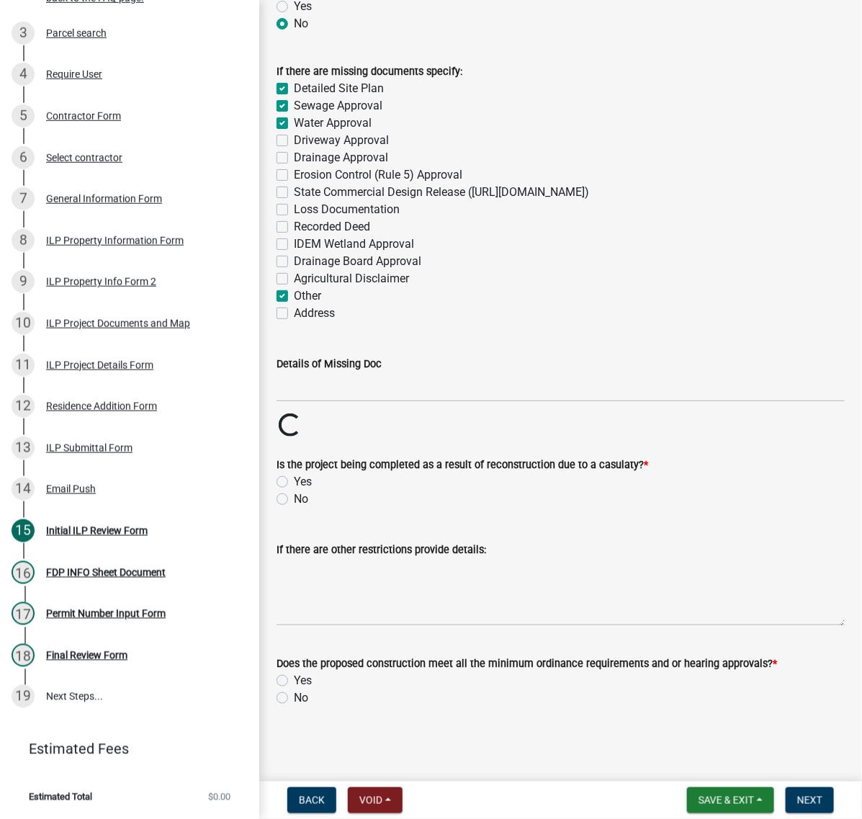
checkbox input "false"
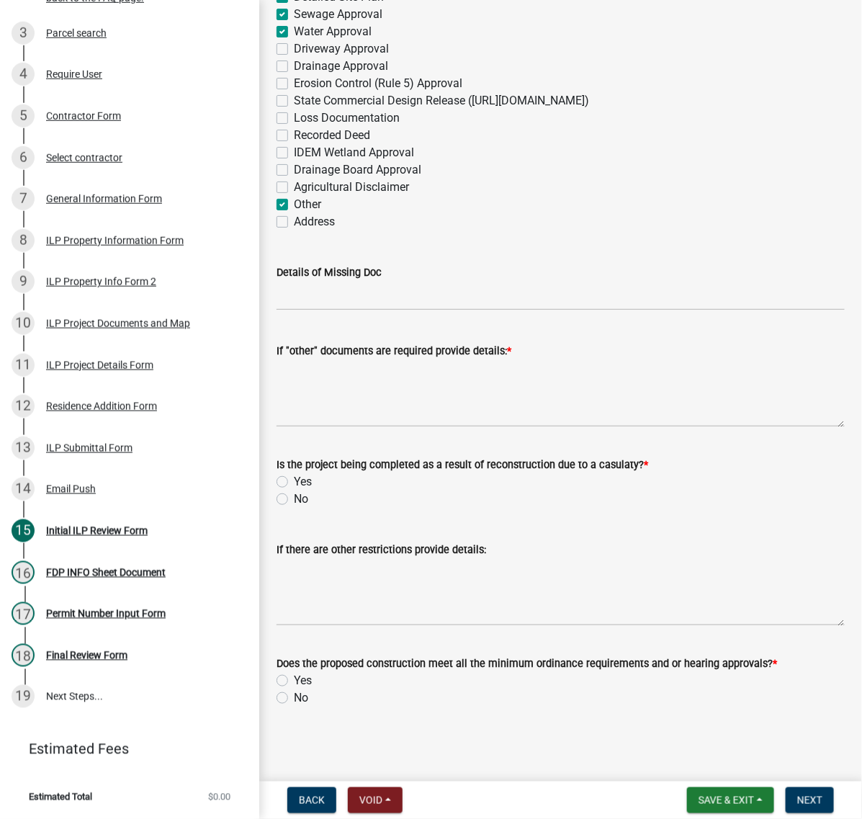
scroll to position [2432, 0]
click at [326, 427] on textarea "If "other" documents are required provide details: *" at bounding box center [561, 394] width 568 height 68
type textarea "S"
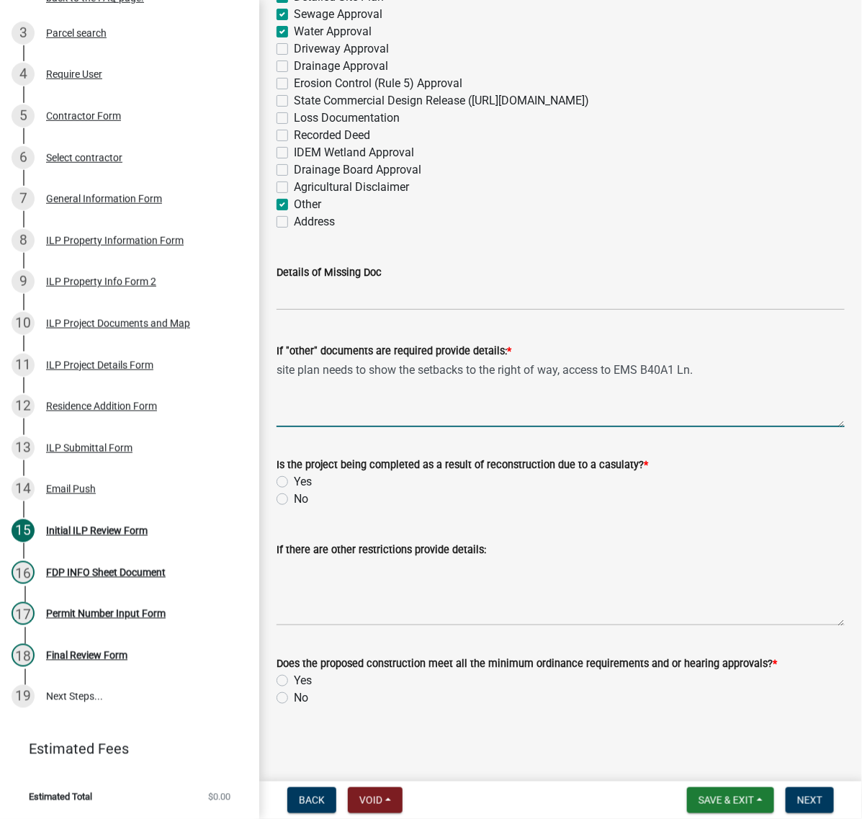
type textarea "site plan needs to show the setbacks to the right of way, access to EMS B40A1 L…"
click at [294, 494] on label "No" at bounding box center [301, 499] width 14 height 17
click at [294, 494] on input "No" at bounding box center [298, 495] width 9 height 9
radio input "true"
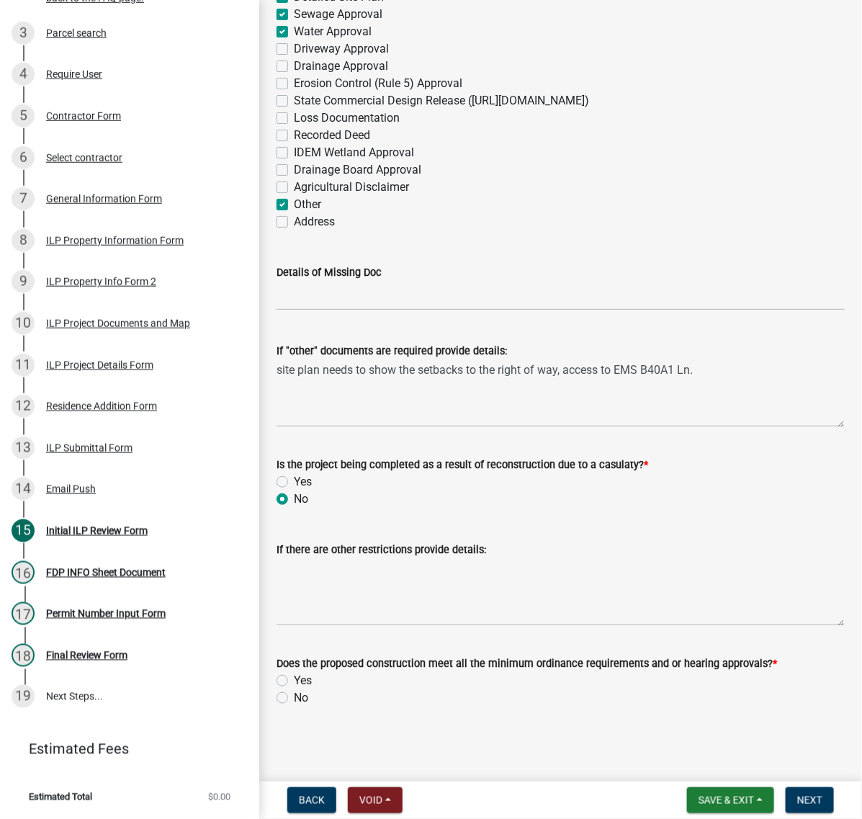
scroll to position [2677, 0]
click at [294, 672] on label "Yes" at bounding box center [303, 680] width 18 height 17
click at [294, 672] on input "Yes" at bounding box center [298, 676] width 9 height 9
radio input "true"
click at [800, 798] on span "Next" at bounding box center [810, 801] width 25 height 12
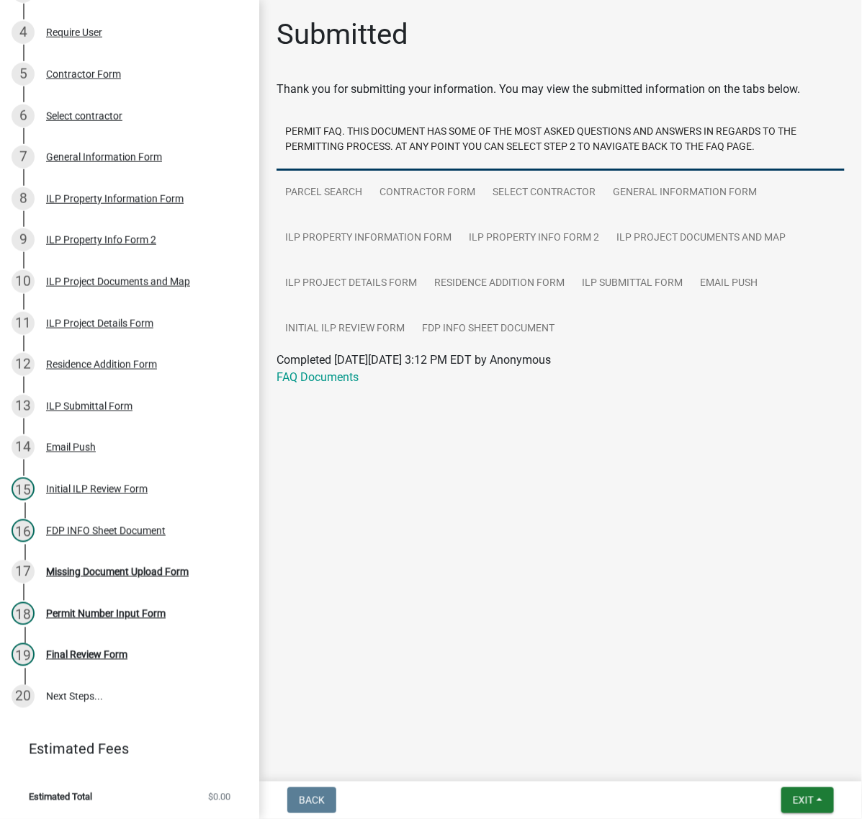
scroll to position [592, 0]
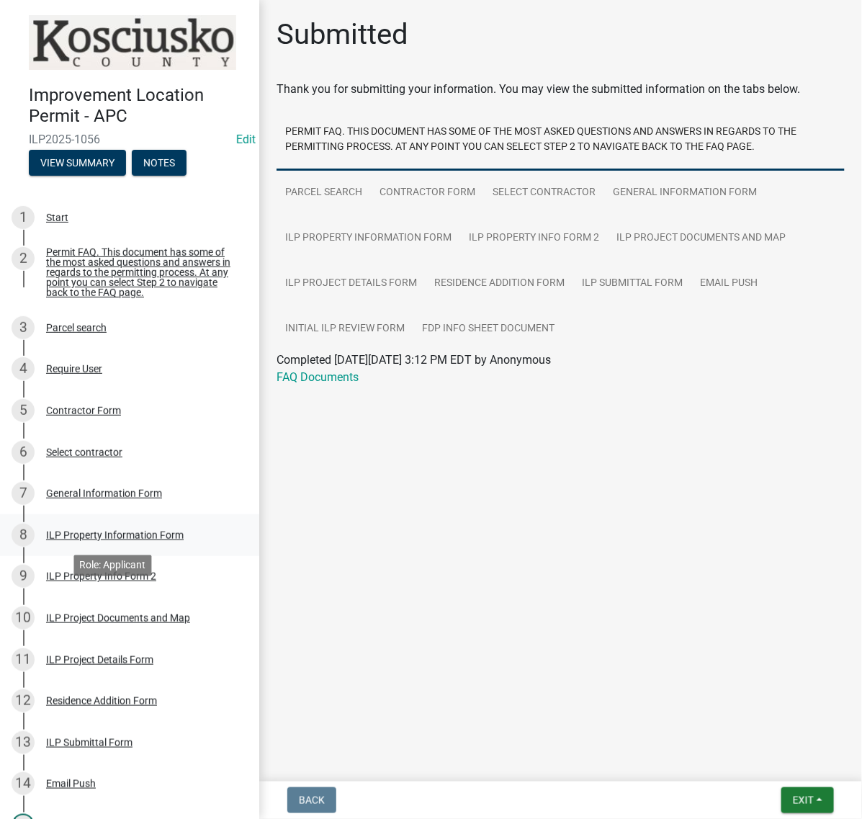
scroll to position [90, 0]
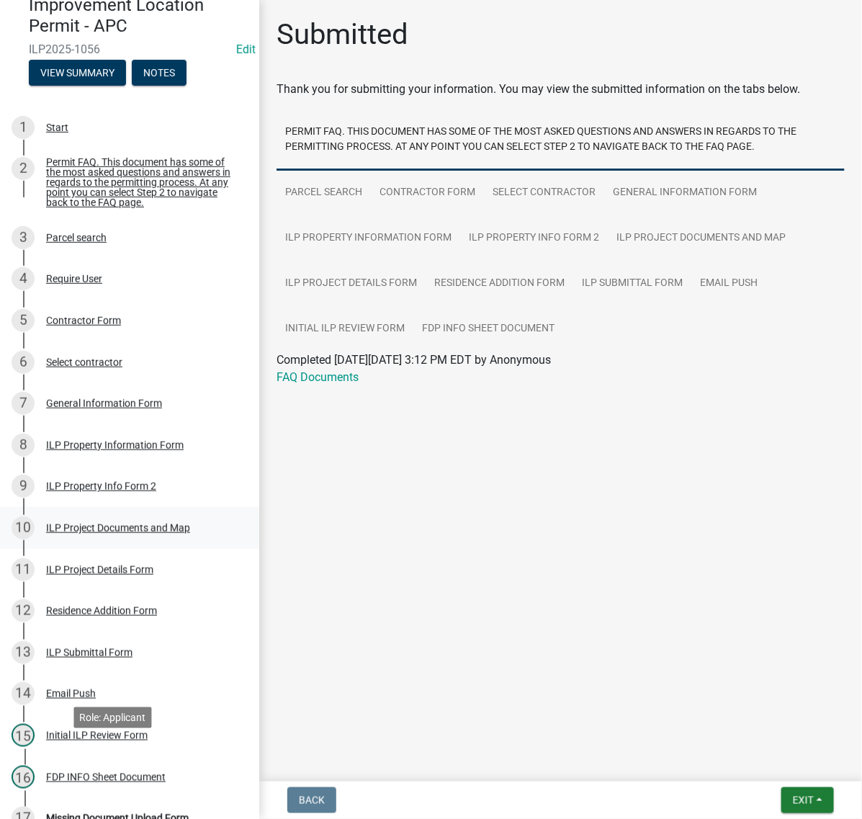
click at [94, 549] on link "10 ILP Project Documents and Map" at bounding box center [129, 528] width 259 height 42
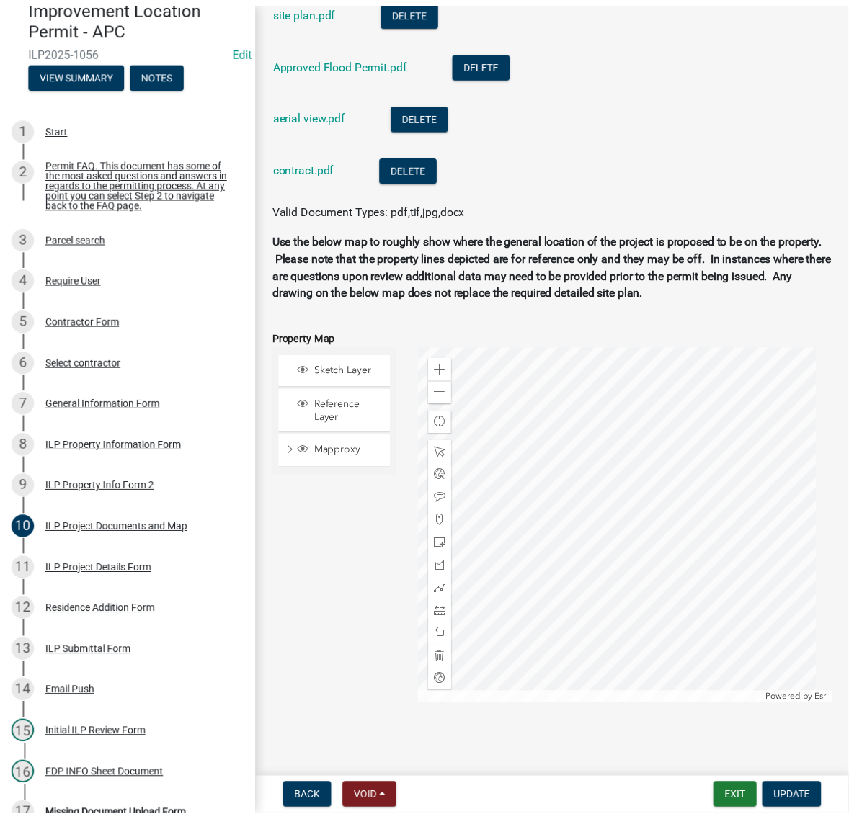
scroll to position [1711, 0]
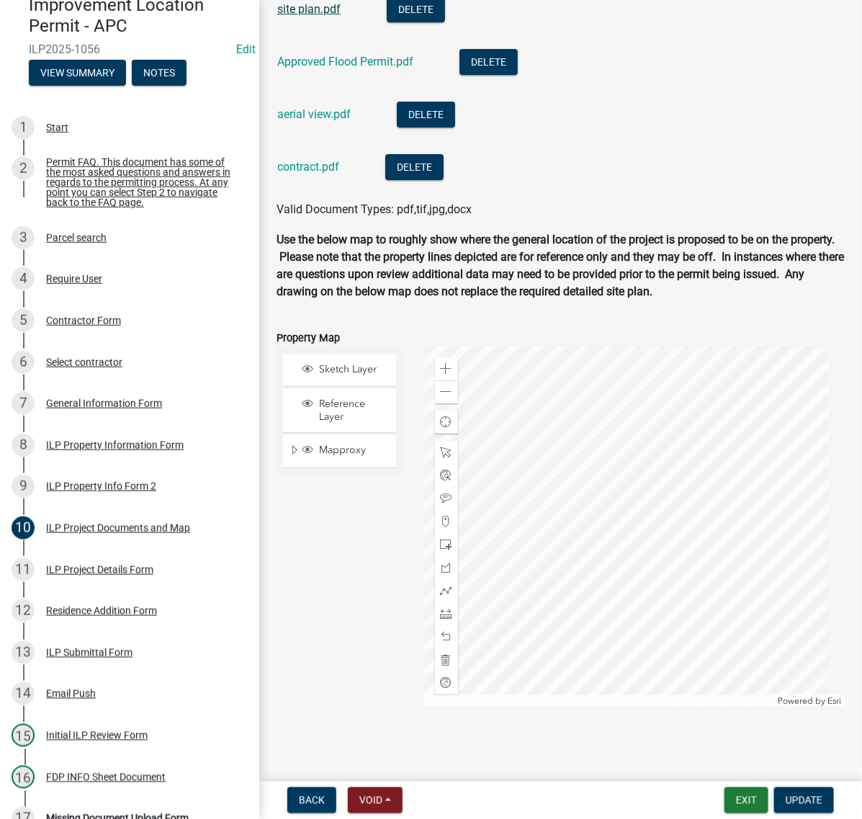
click at [336, 16] on link "site plan.pdf" at bounding box center [308, 9] width 63 height 14
click at [335, 121] on link "aerial view.pdf" at bounding box center [313, 114] width 73 height 14
click at [725, 798] on button "Exit" at bounding box center [747, 800] width 44 height 26
